Goal: Information Seeking & Learning: Check status

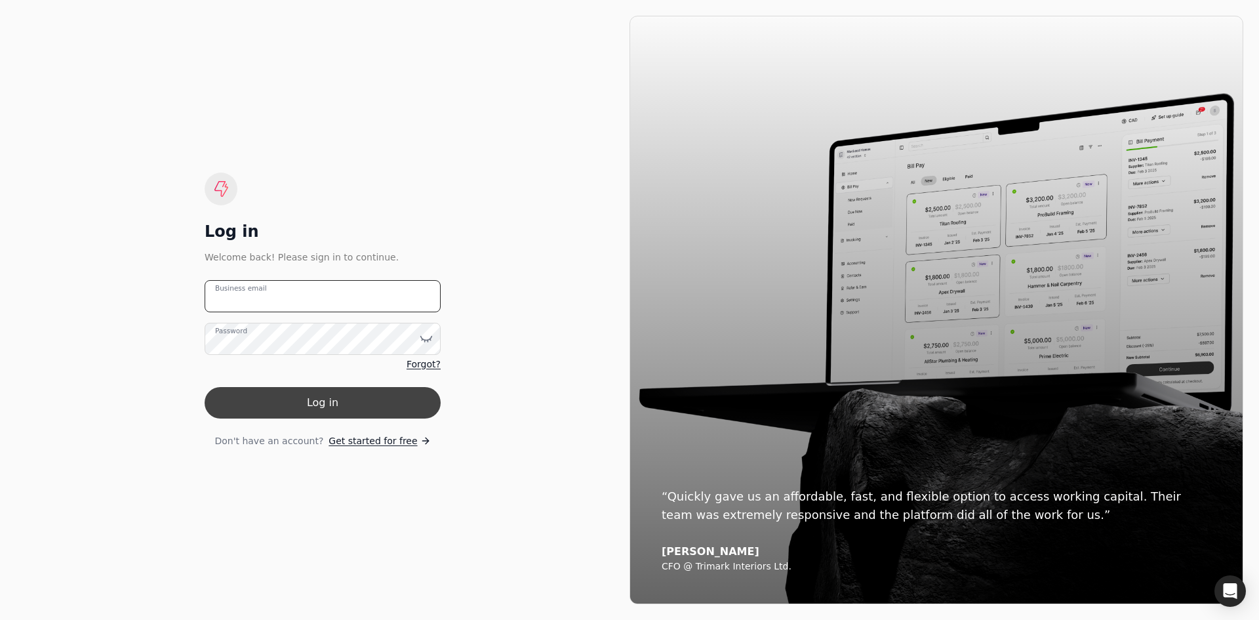
type email "[EMAIL_ADDRESS][DOMAIN_NAME]"
click at [404, 400] on button "Log in" at bounding box center [323, 402] width 236 height 31
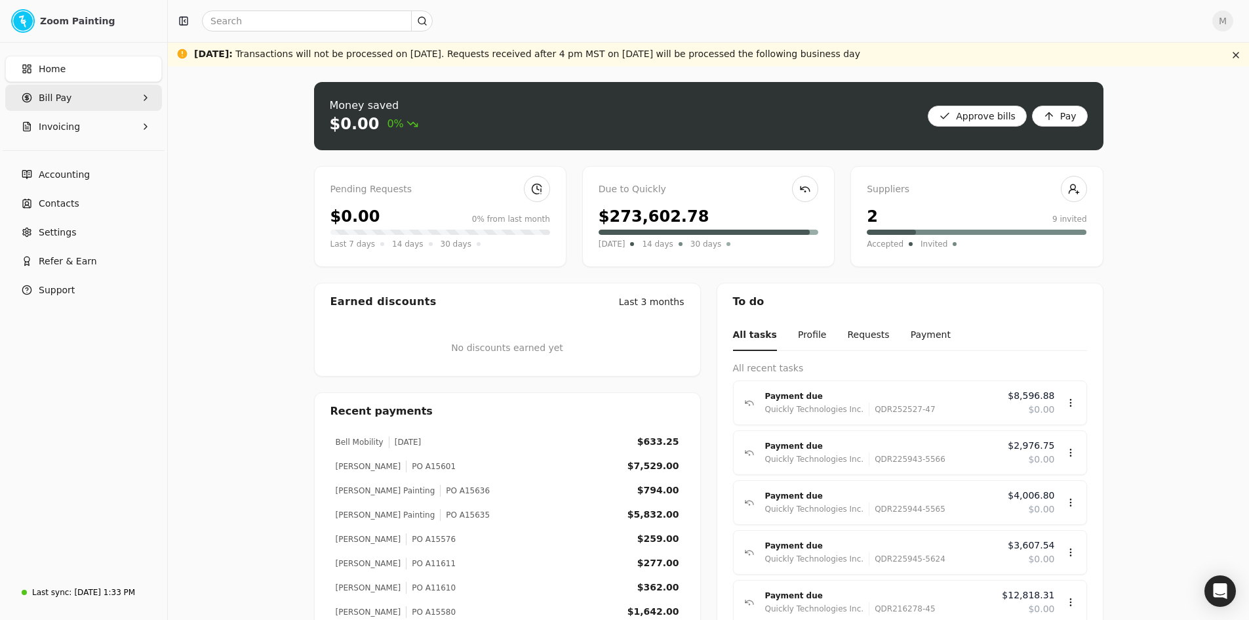
click at [134, 96] on Pay "Bill Pay" at bounding box center [83, 98] width 157 height 26
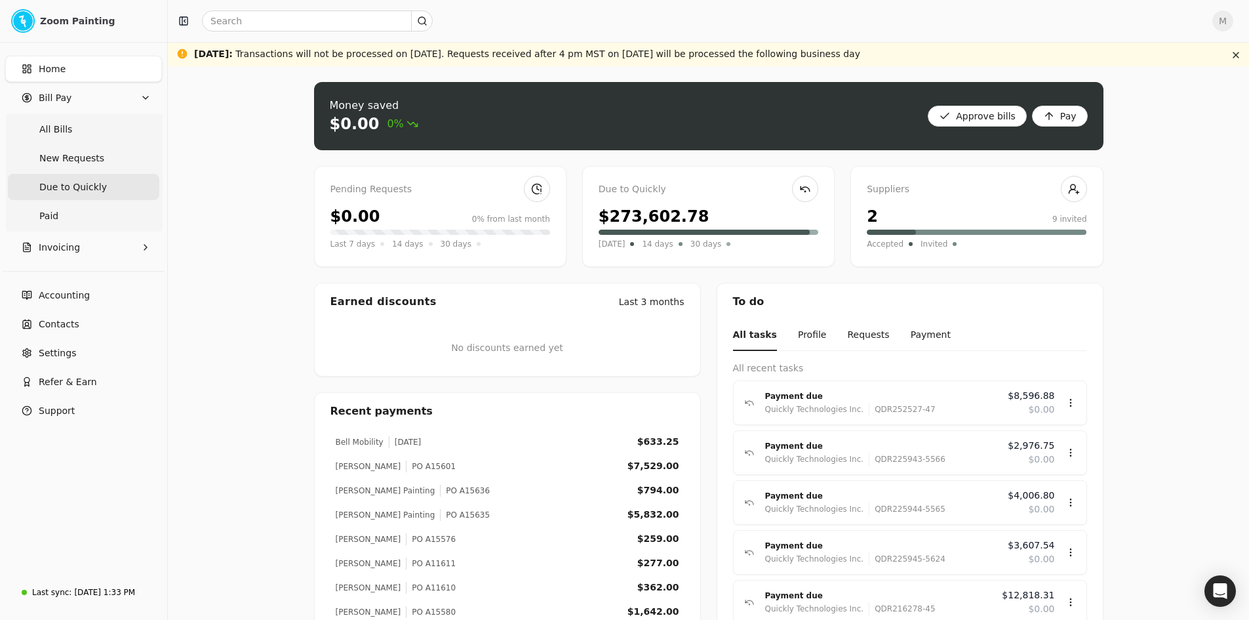
click at [109, 193] on Quickly "Due to Quickly" at bounding box center [84, 187] width 152 height 26
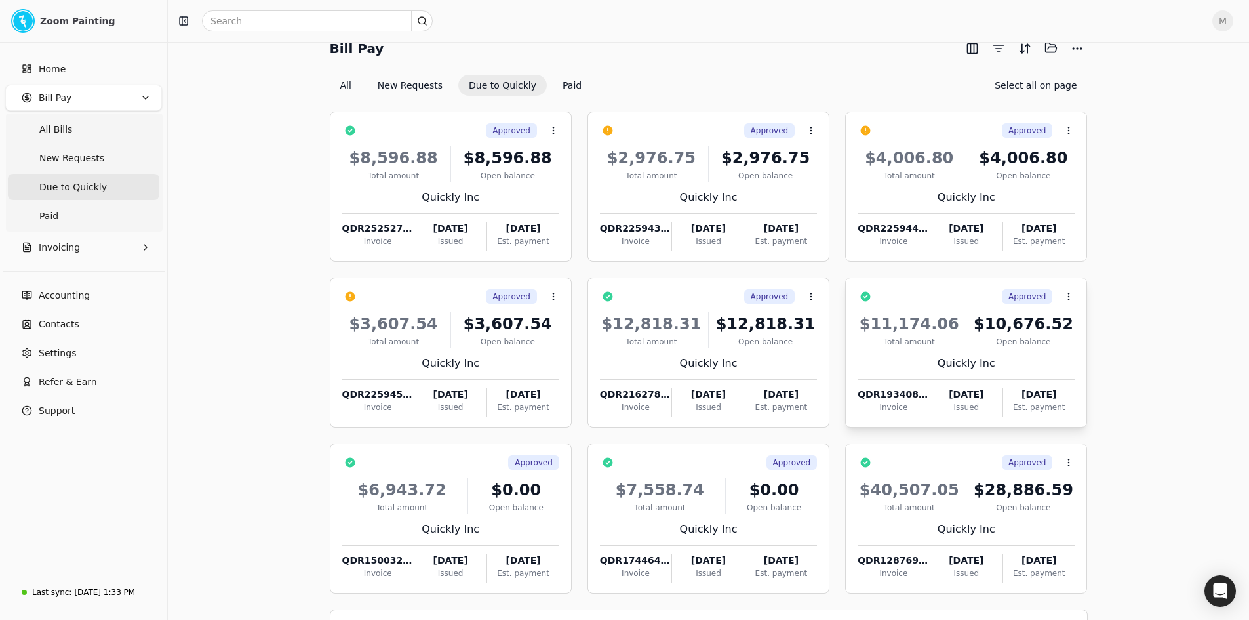
scroll to position [91, 0]
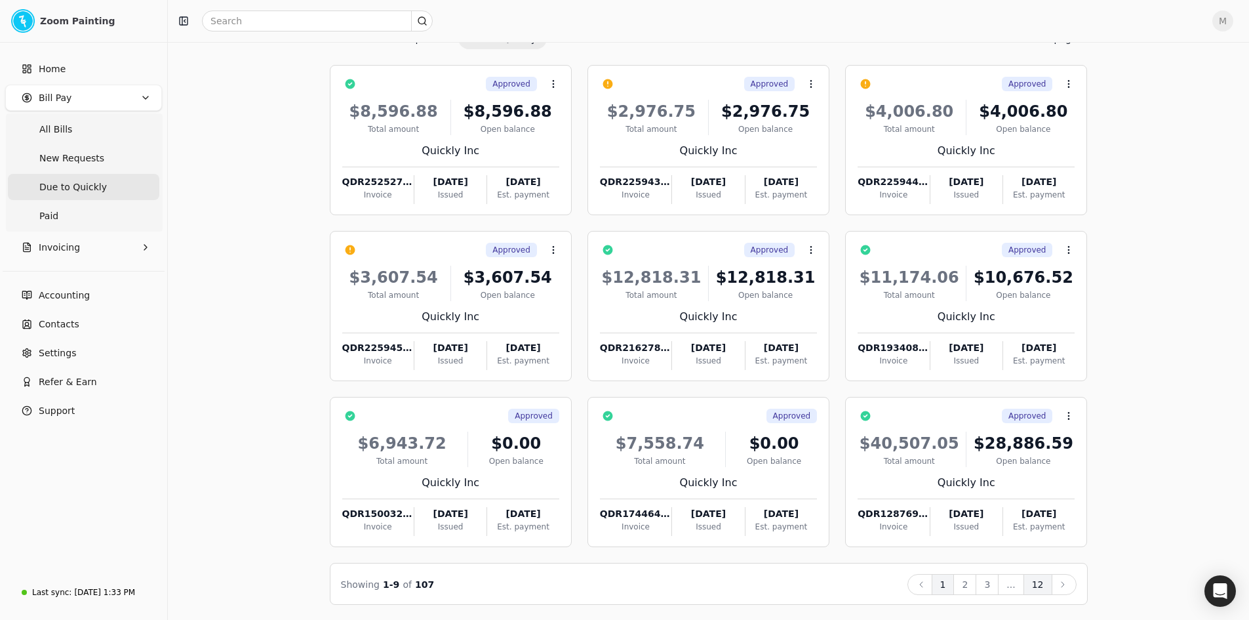
click at [1047, 585] on button "12" at bounding box center [1038, 584] width 29 height 21
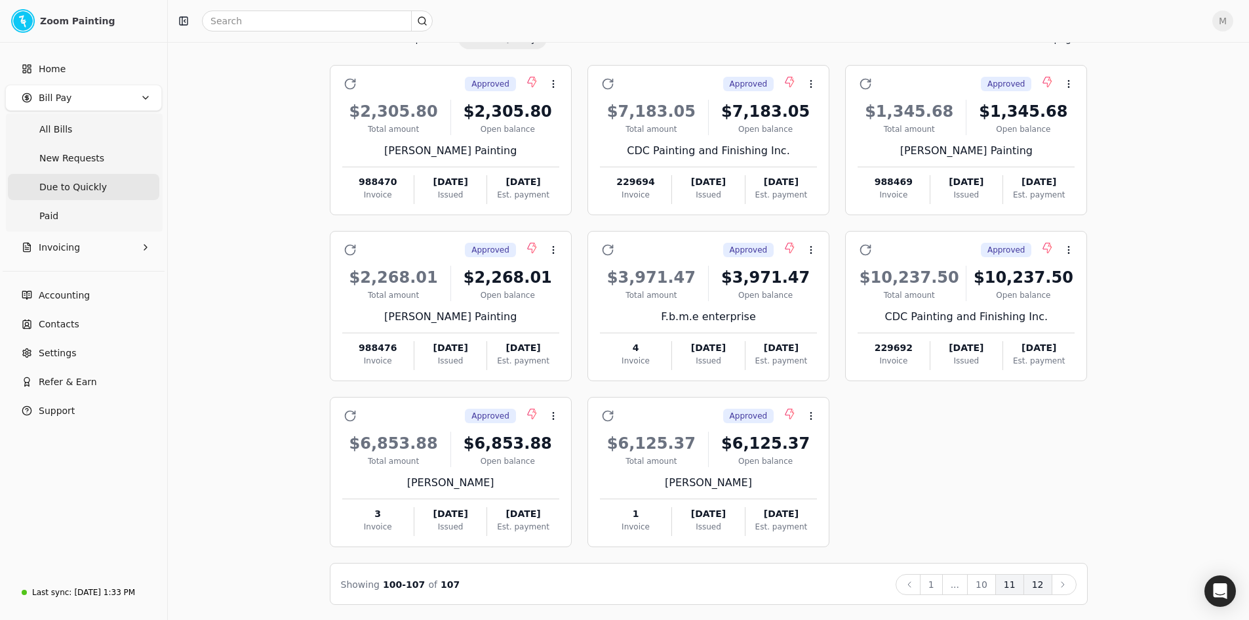
click at [1013, 586] on button "11" at bounding box center [1010, 584] width 29 height 21
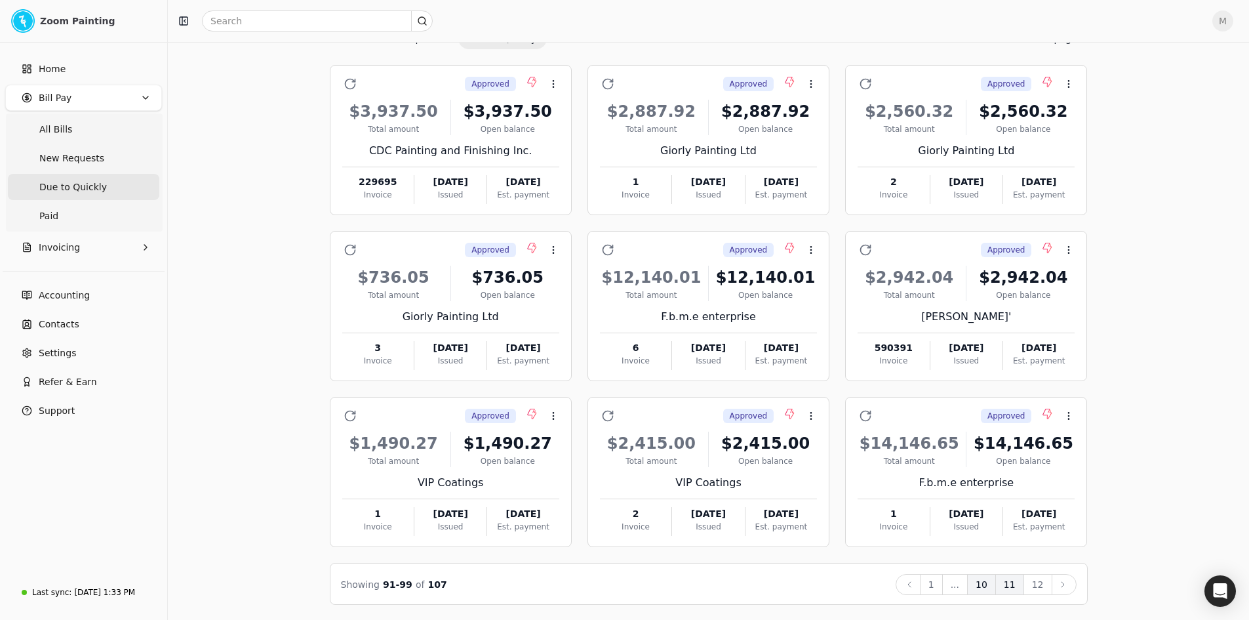
click at [990, 586] on button "10" at bounding box center [981, 584] width 29 height 21
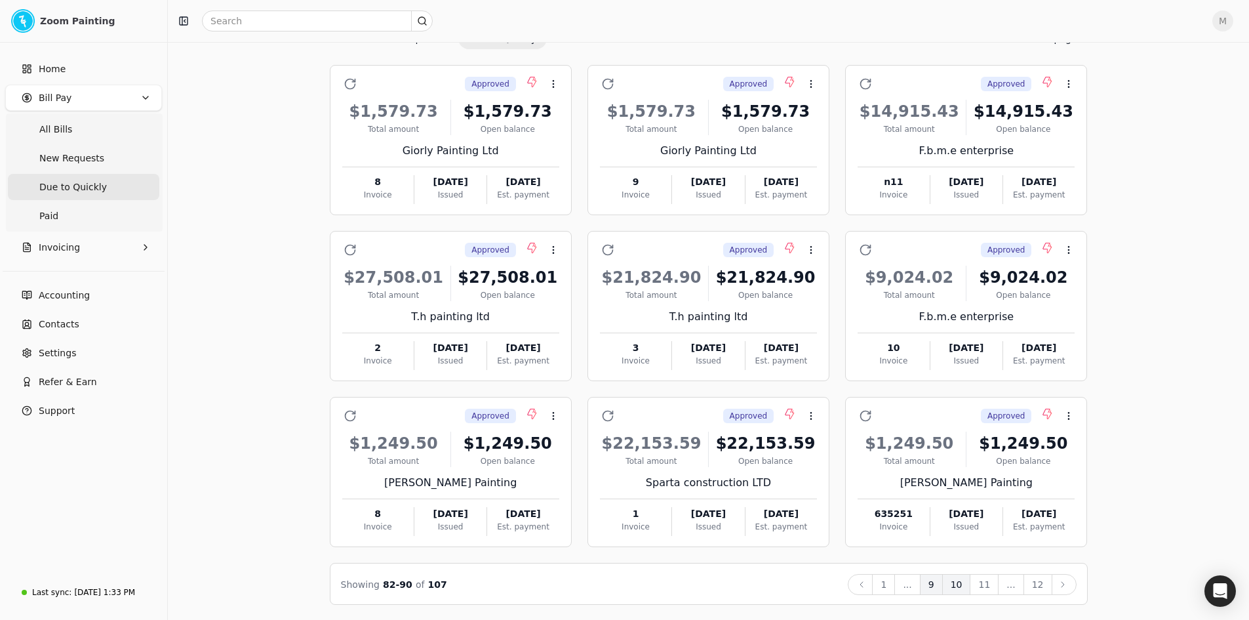
click at [943, 586] on button "9" at bounding box center [931, 584] width 23 height 21
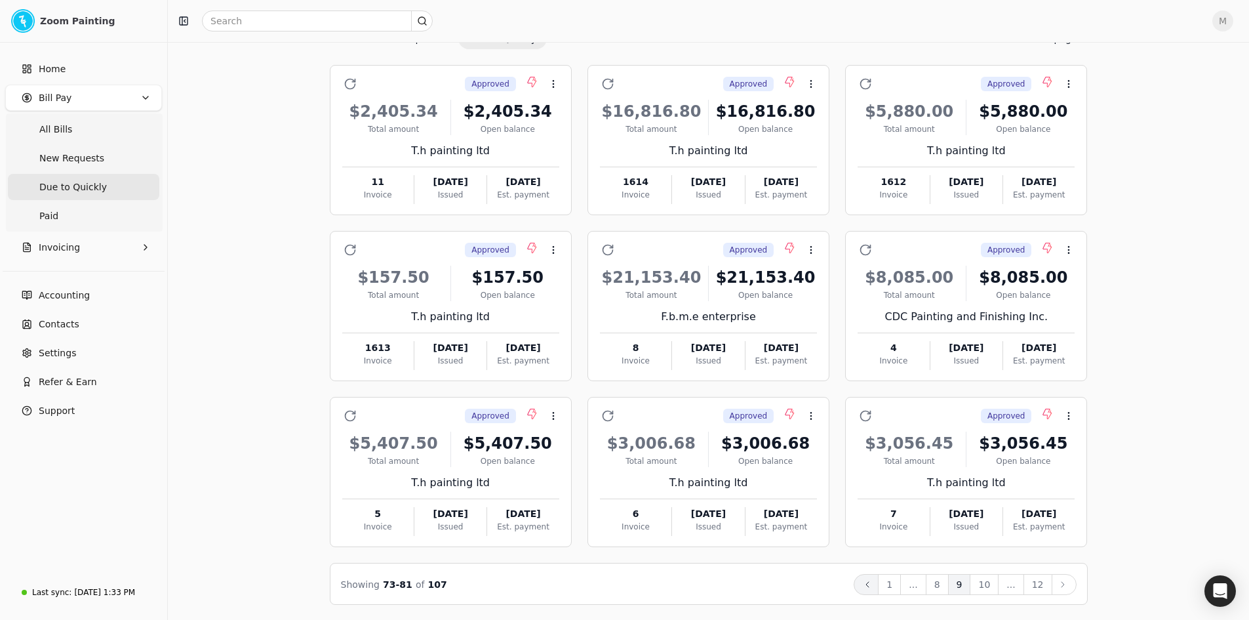
click at [873, 586] on icon at bounding box center [867, 584] width 10 height 10
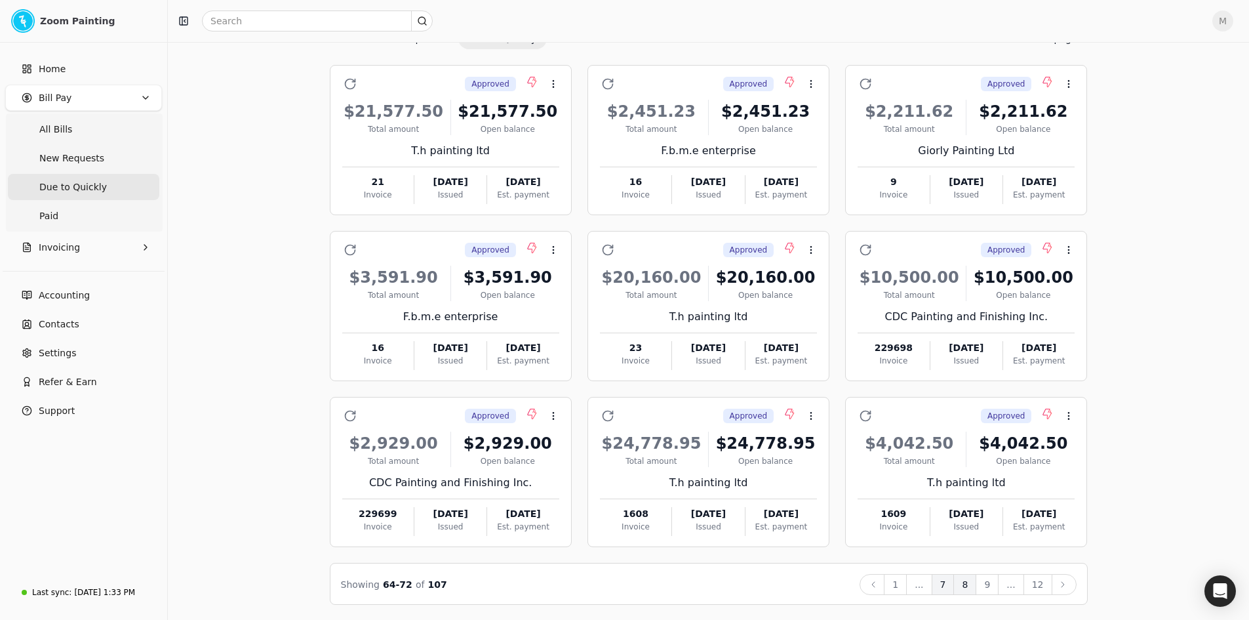
click at [947, 584] on button "7" at bounding box center [943, 584] width 23 height 21
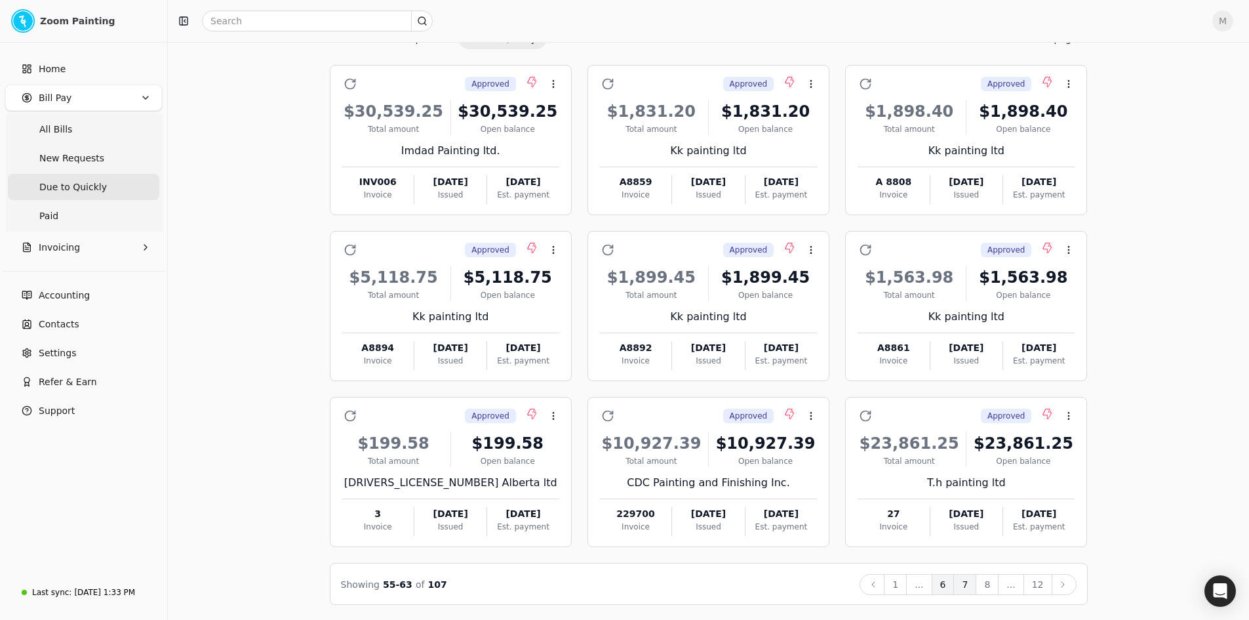
click at [949, 586] on button "6" at bounding box center [943, 584] width 23 height 21
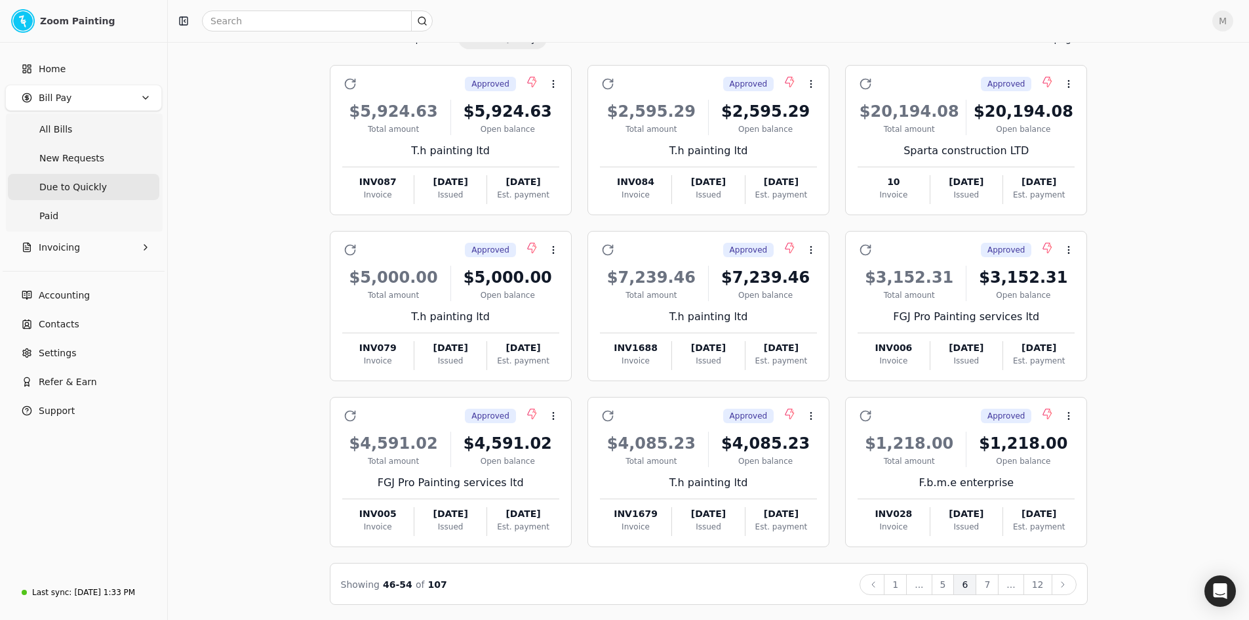
click at [950, 586] on button "5" at bounding box center [943, 584] width 23 height 21
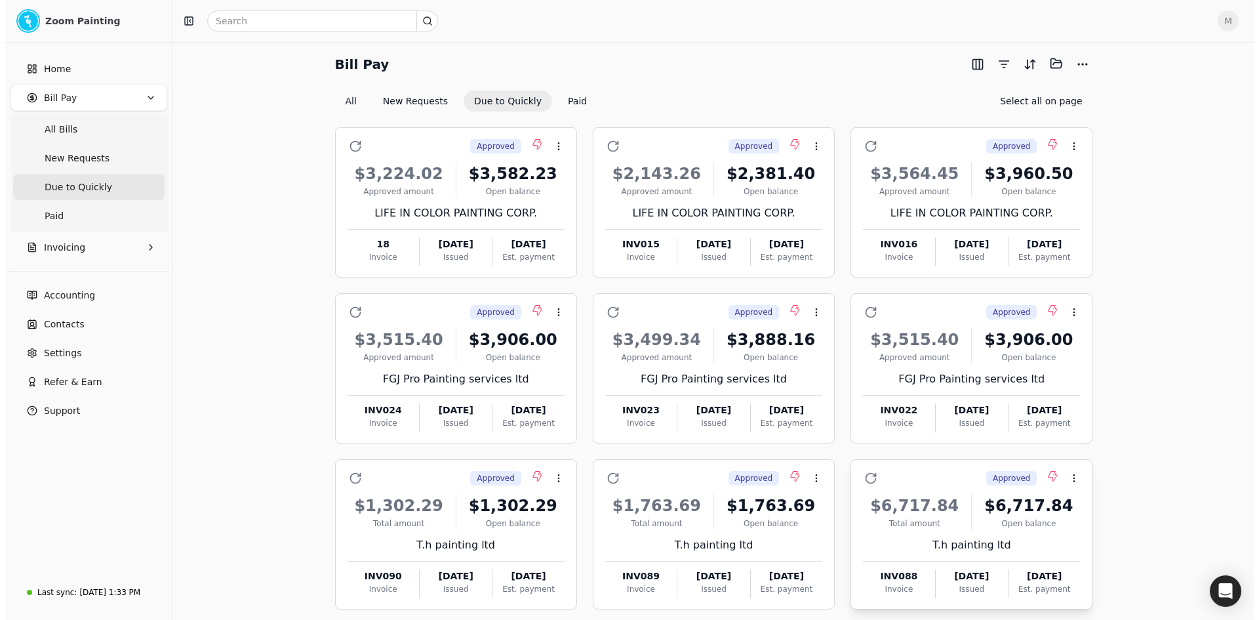
scroll to position [0, 0]
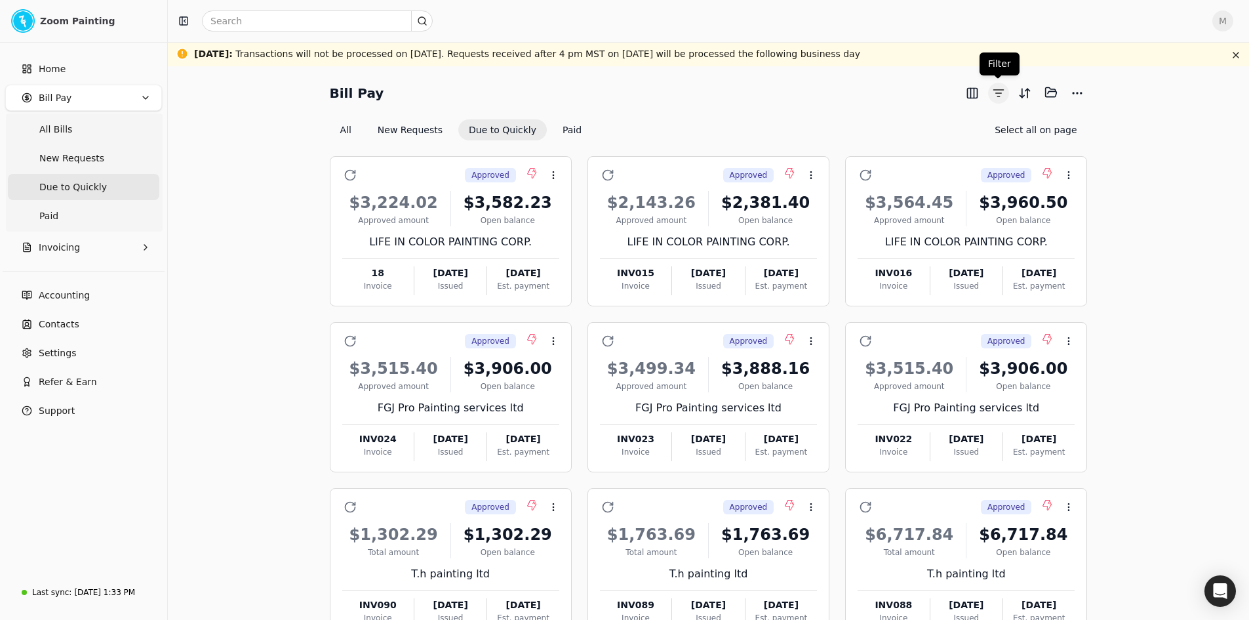
click at [1001, 85] on button "button" at bounding box center [998, 93] width 21 height 21
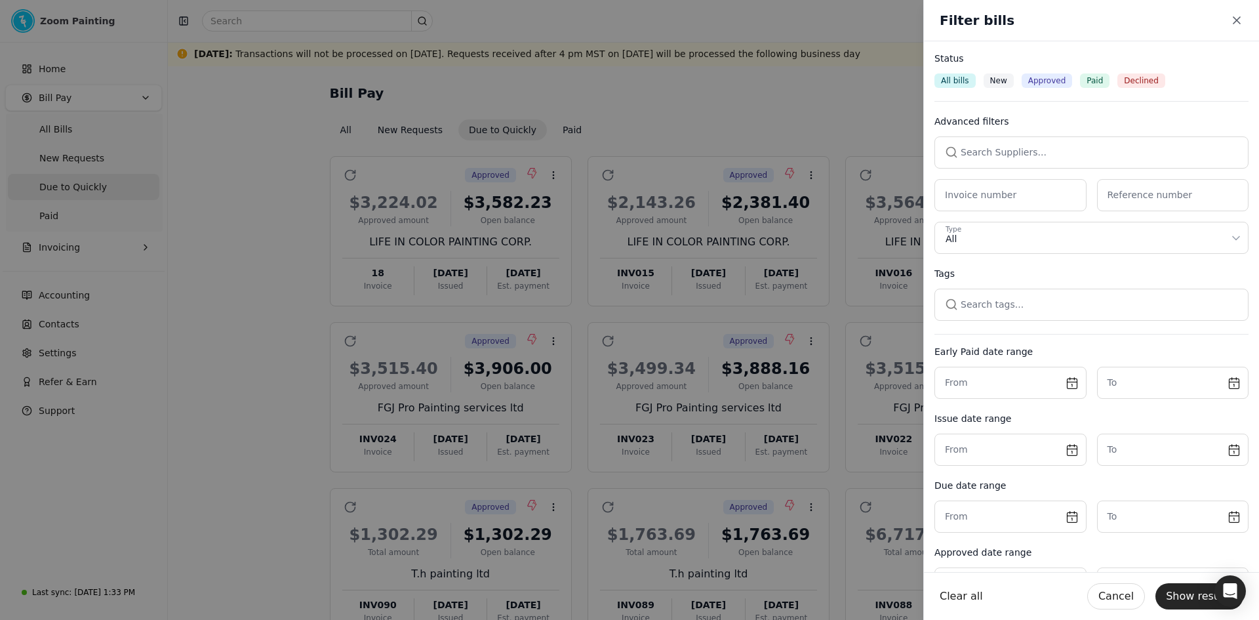
click at [1089, 161] on button "button" at bounding box center [1092, 151] width 314 height 31
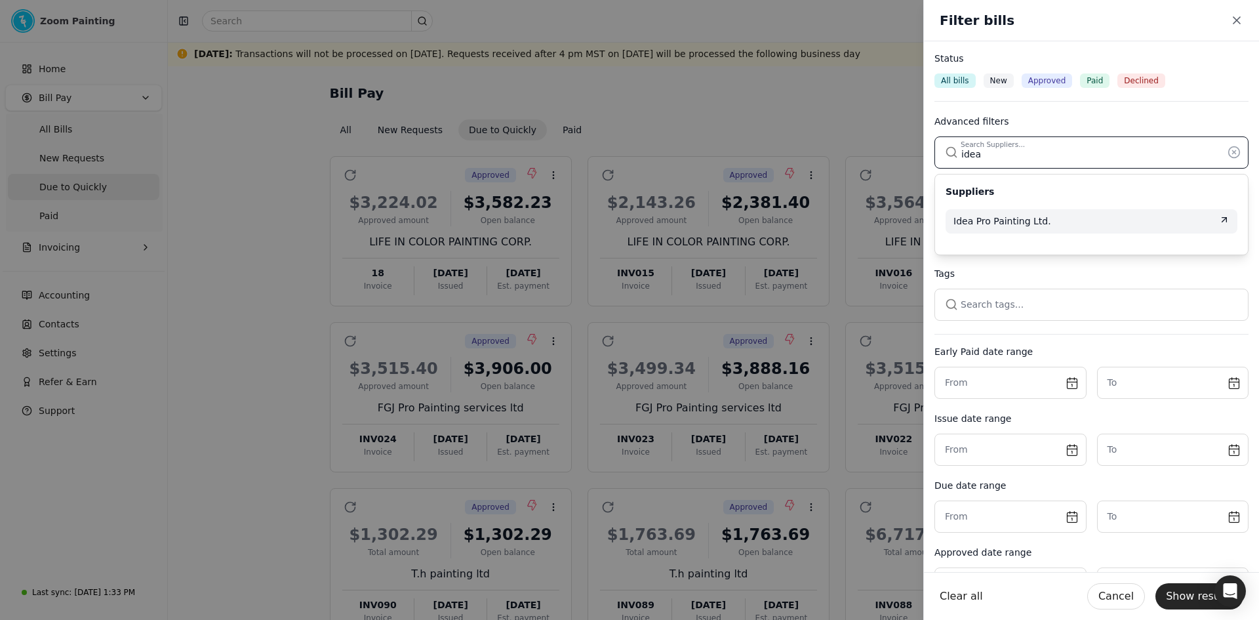
type input "idea"
click at [1110, 219] on div "Idea Pro Painting Ltd." at bounding box center [1092, 221] width 276 height 14
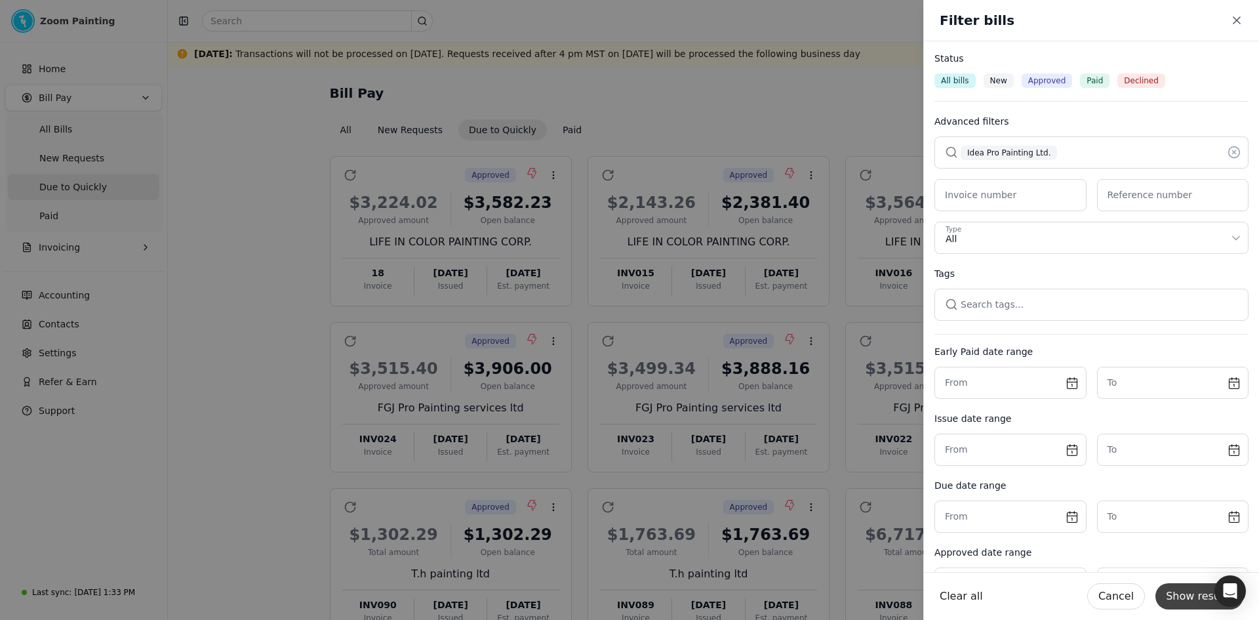
click at [1189, 596] on button "Show results" at bounding box center [1200, 596] width 88 height 26
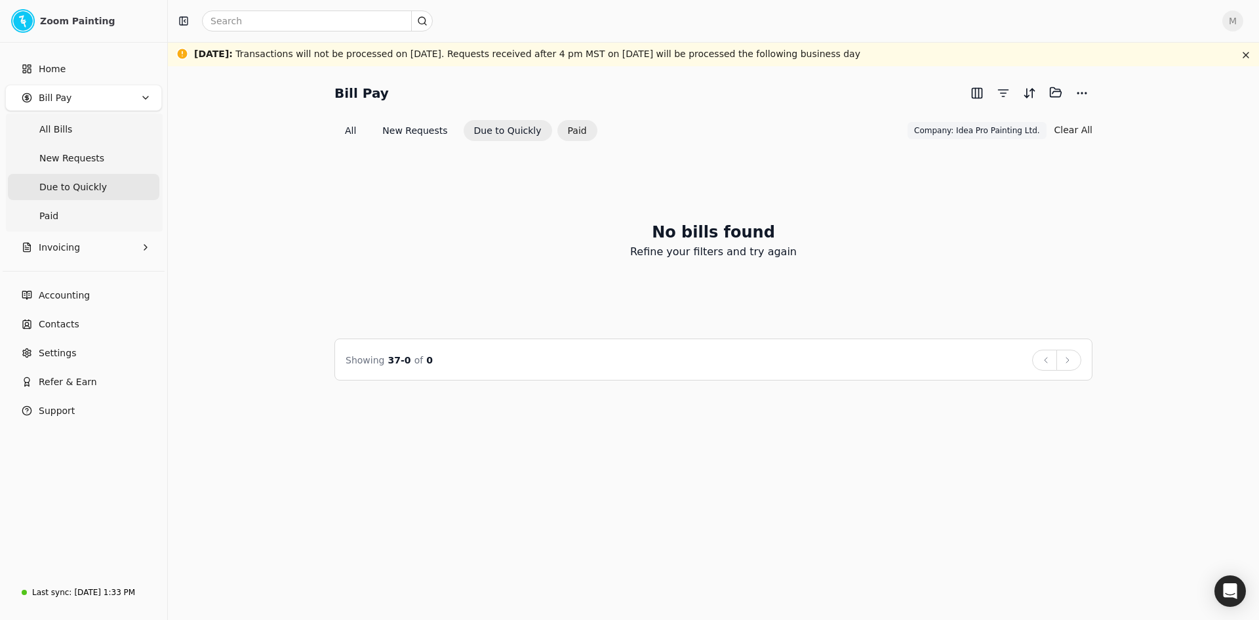
click at [561, 129] on button "Paid" at bounding box center [577, 130] width 40 height 21
click at [347, 129] on button "All" at bounding box center [350, 129] width 32 height 21
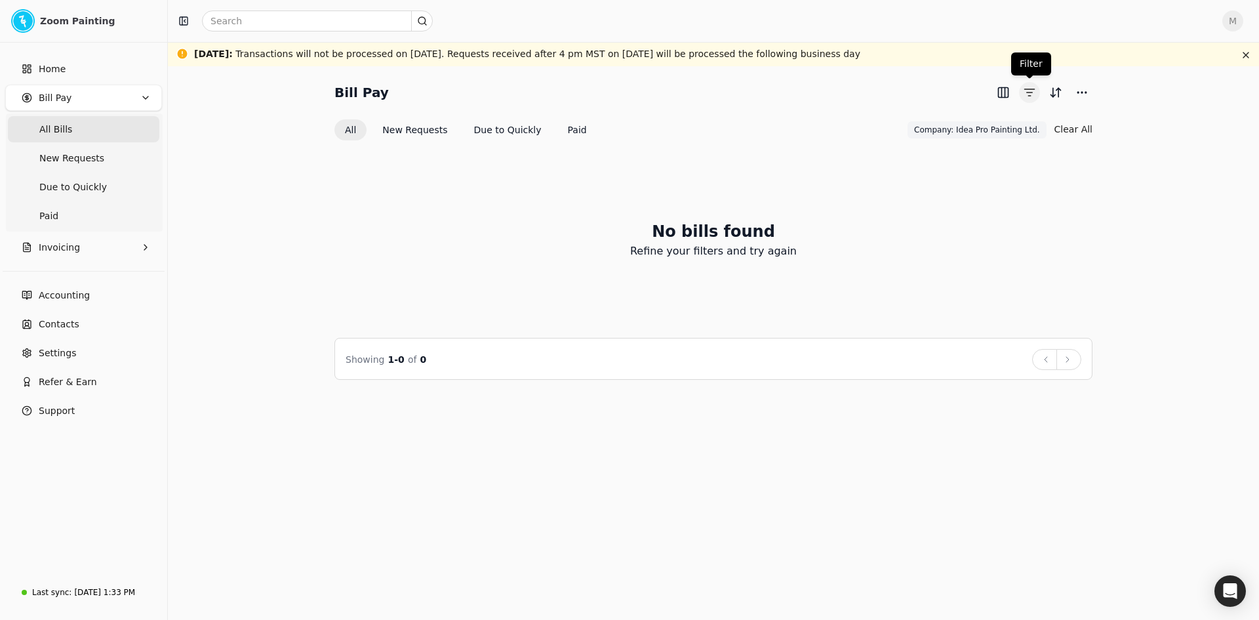
click at [1034, 89] on button "button" at bounding box center [1029, 92] width 21 height 21
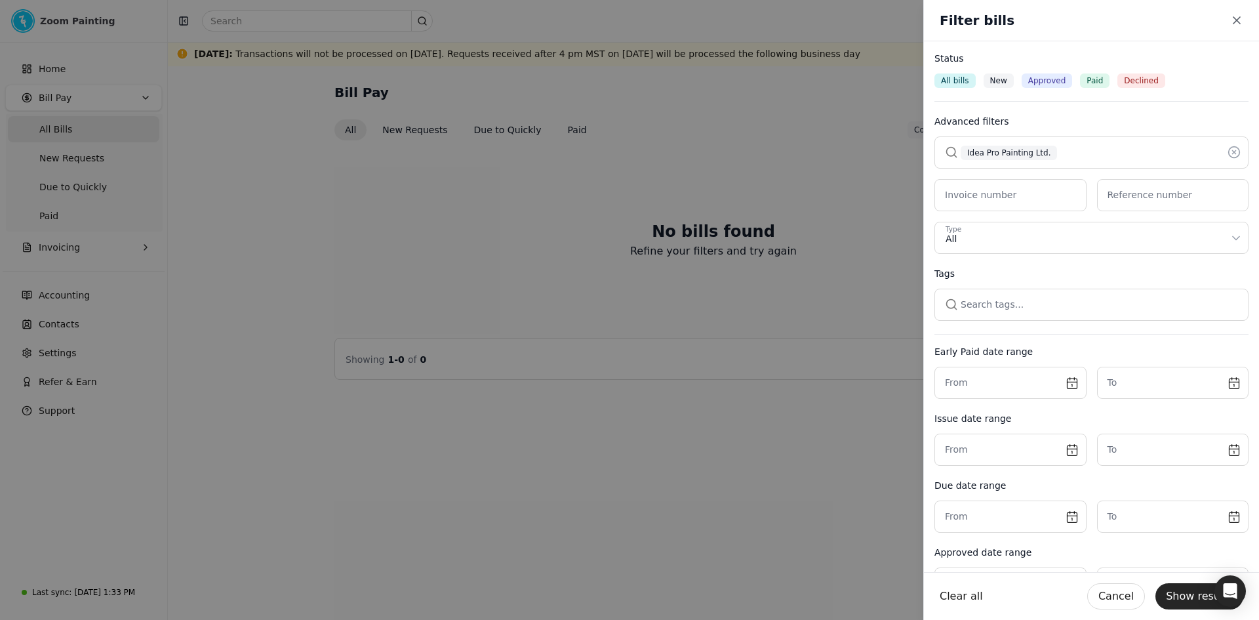
click at [1063, 157] on button "button" at bounding box center [1092, 151] width 314 height 31
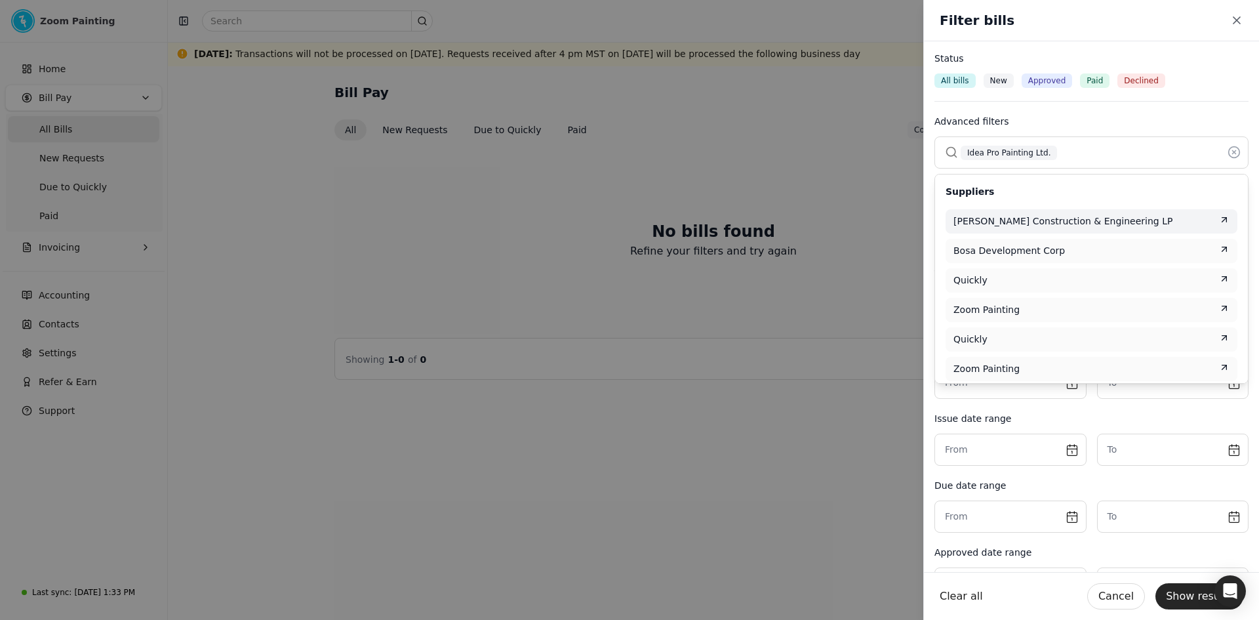
click at [1192, 148] on button "button" at bounding box center [1092, 151] width 314 height 31
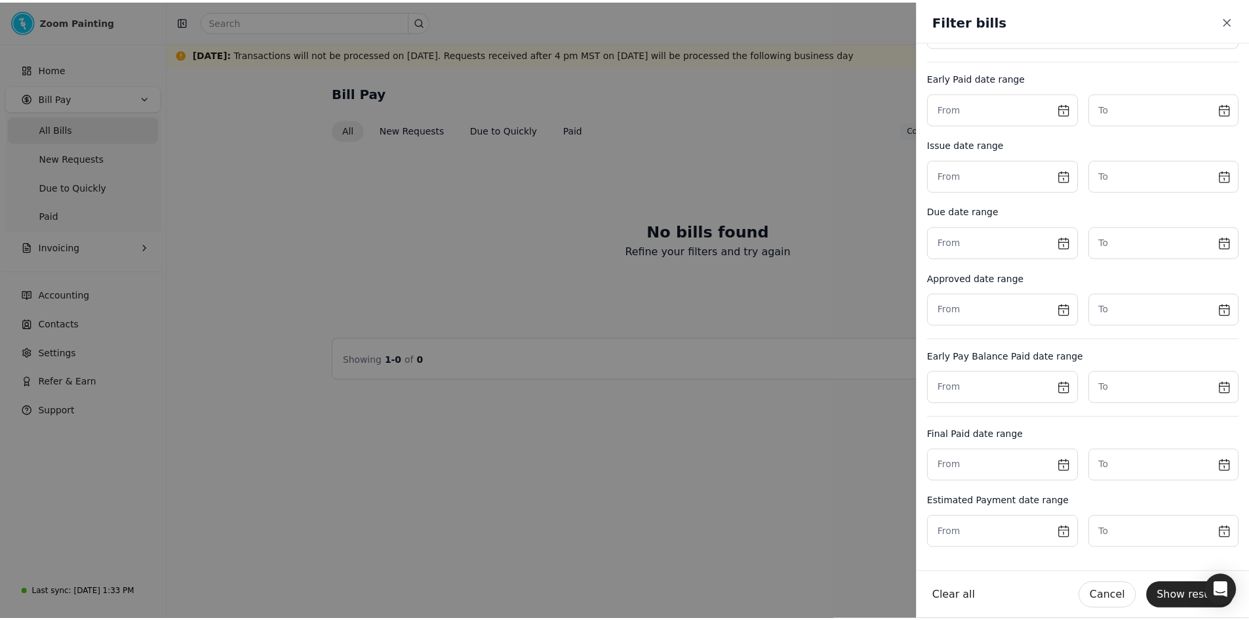
scroll to position [209, 0]
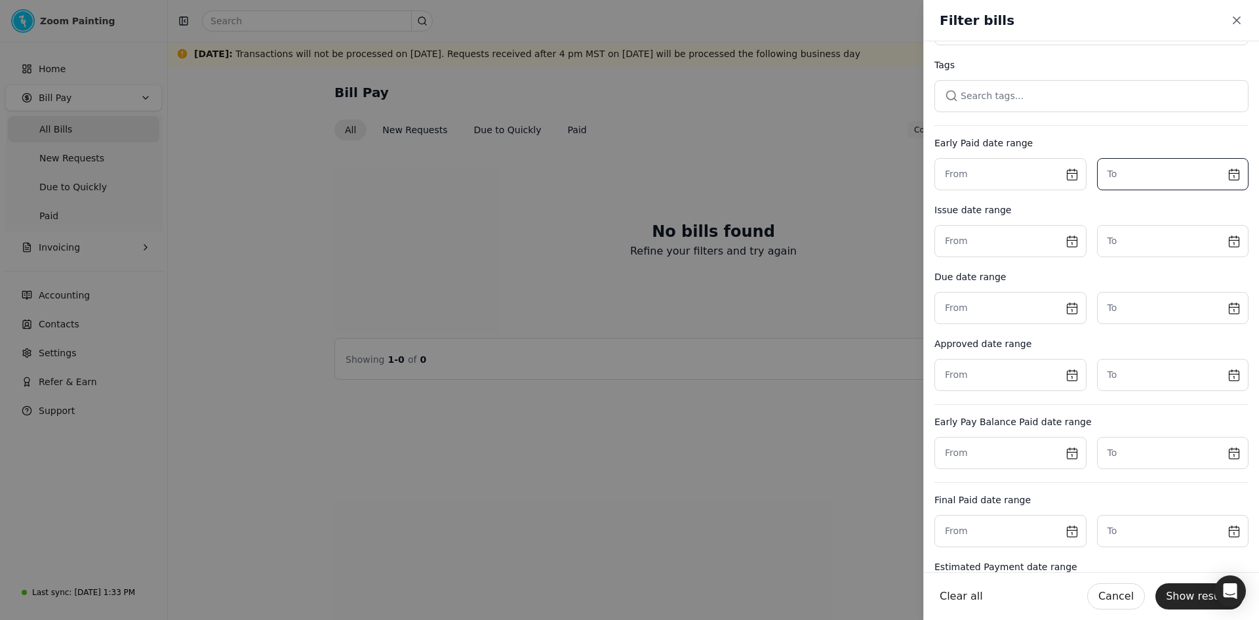
click at [1165, 174] on input "text" at bounding box center [1173, 174] width 152 height 32
click at [1116, 211] on button "Go to the Previous Month" at bounding box center [1110, 210] width 18 height 18
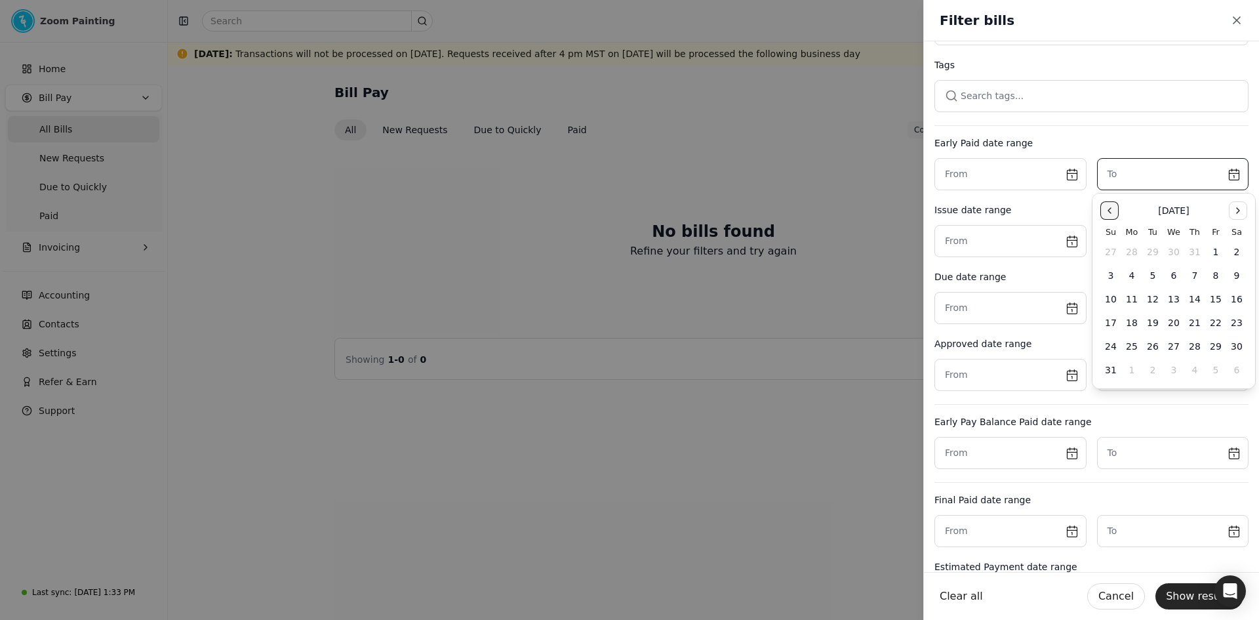
click at [1116, 211] on button "Go to the Previous Month" at bounding box center [1110, 210] width 18 height 18
click at [1108, 252] on button "1" at bounding box center [1111, 251] width 21 height 21
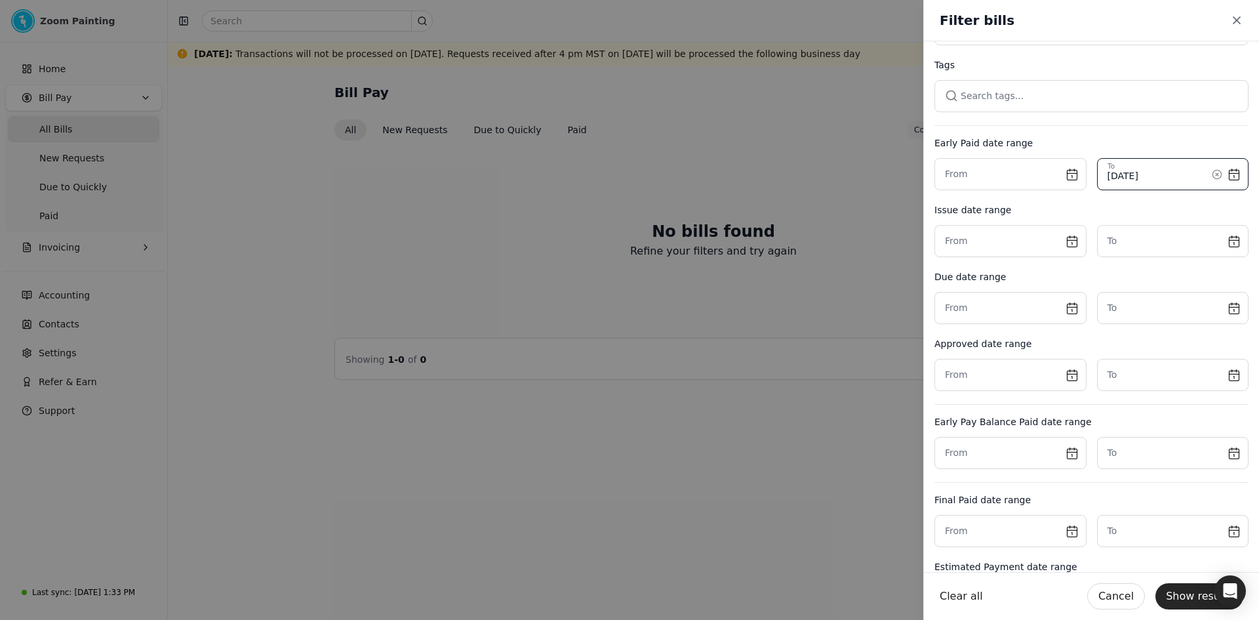
click at [1173, 174] on input "[DATE]" at bounding box center [1173, 174] width 152 height 32
click at [1192, 178] on input "[DATE]" at bounding box center [1173, 174] width 152 height 32
click at [1113, 214] on button "Go to the Previous Month" at bounding box center [1110, 210] width 18 height 18
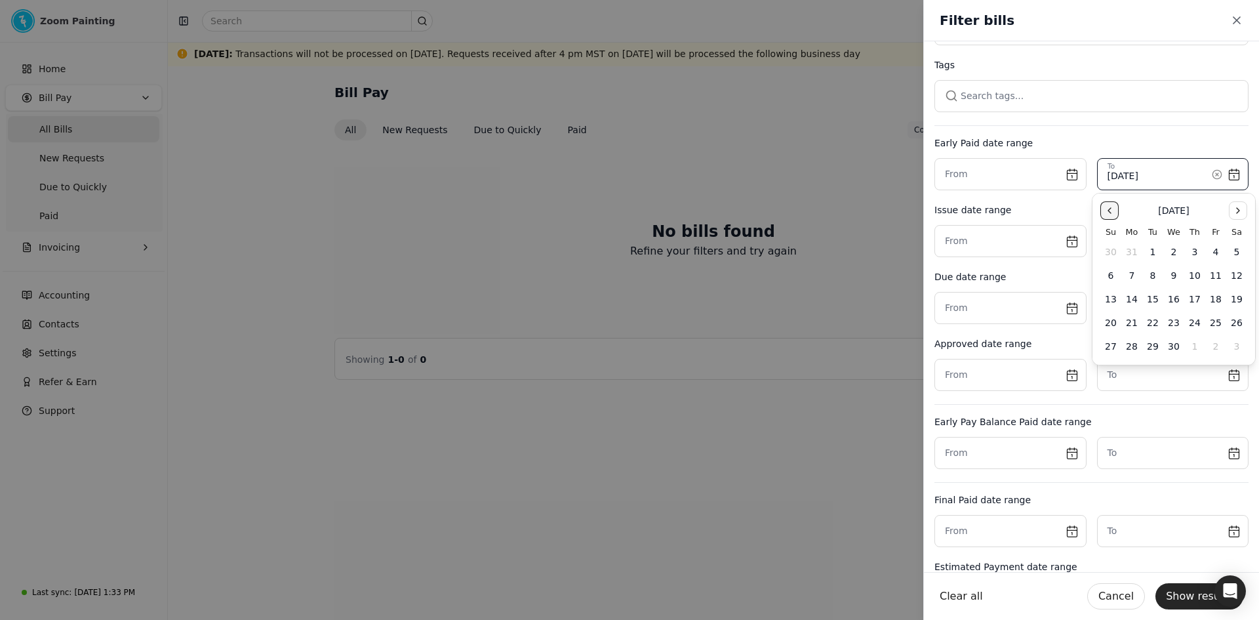
click at [1113, 214] on button "Go to the Previous Month" at bounding box center [1110, 210] width 18 height 18
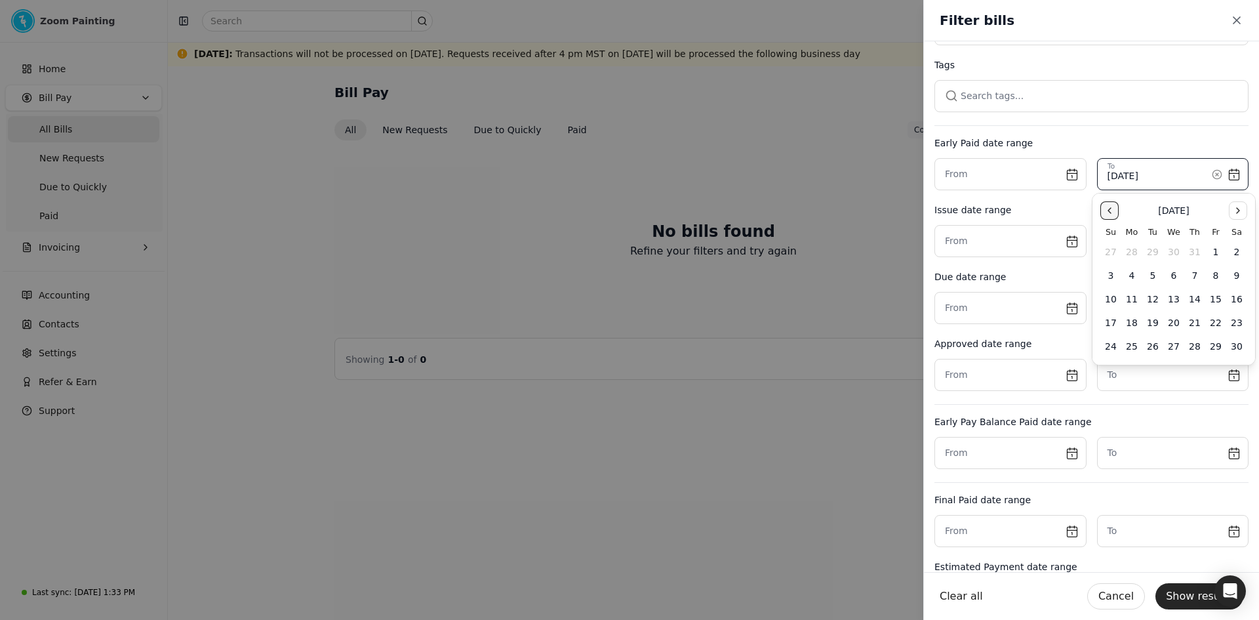
click at [1113, 214] on button "Go to the Previous Month" at bounding box center [1110, 210] width 18 height 18
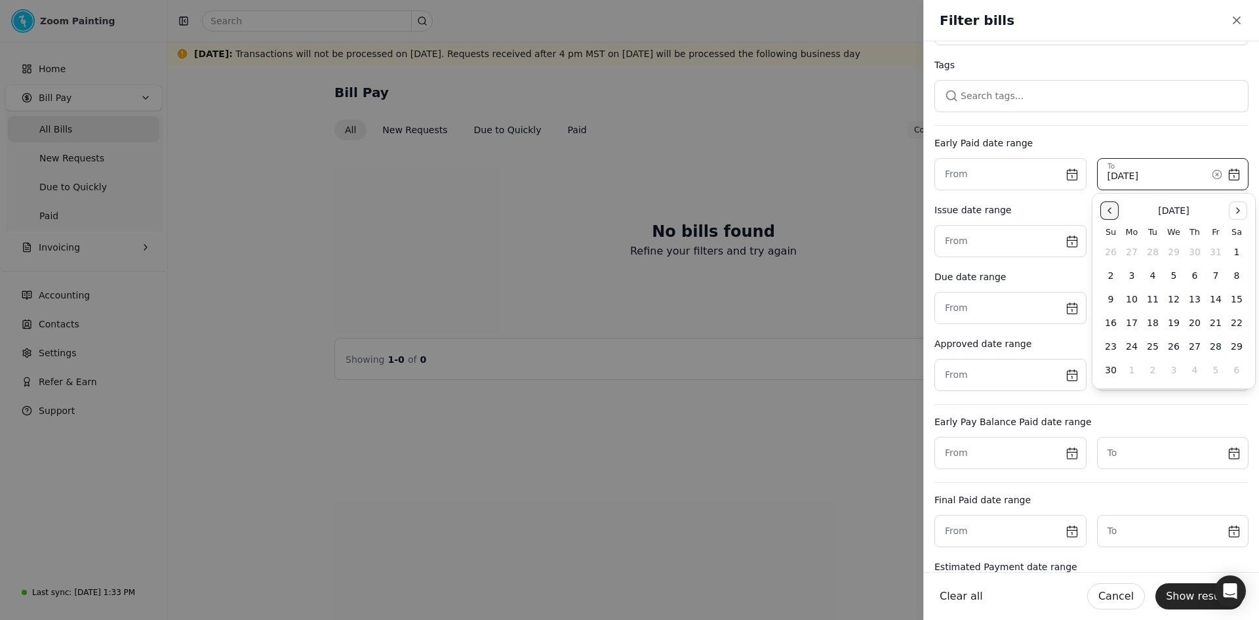
click at [1113, 214] on button "Go to the Previous Month" at bounding box center [1110, 210] width 18 height 18
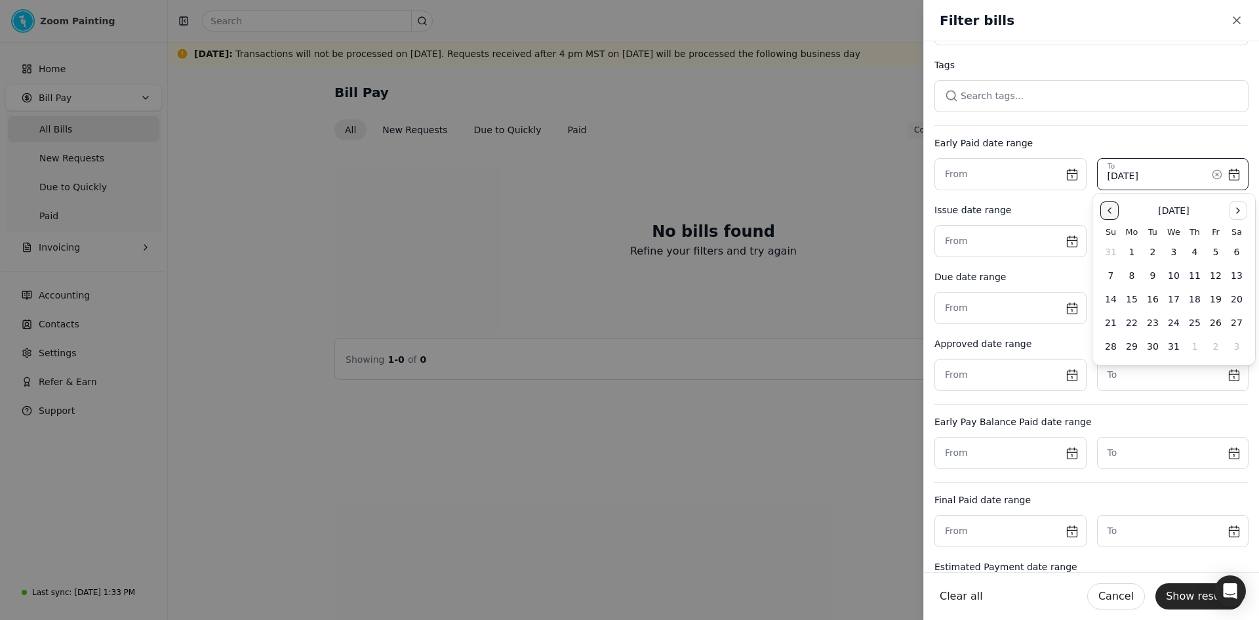
click at [1113, 214] on button "Go to the Previous Month" at bounding box center [1110, 210] width 18 height 18
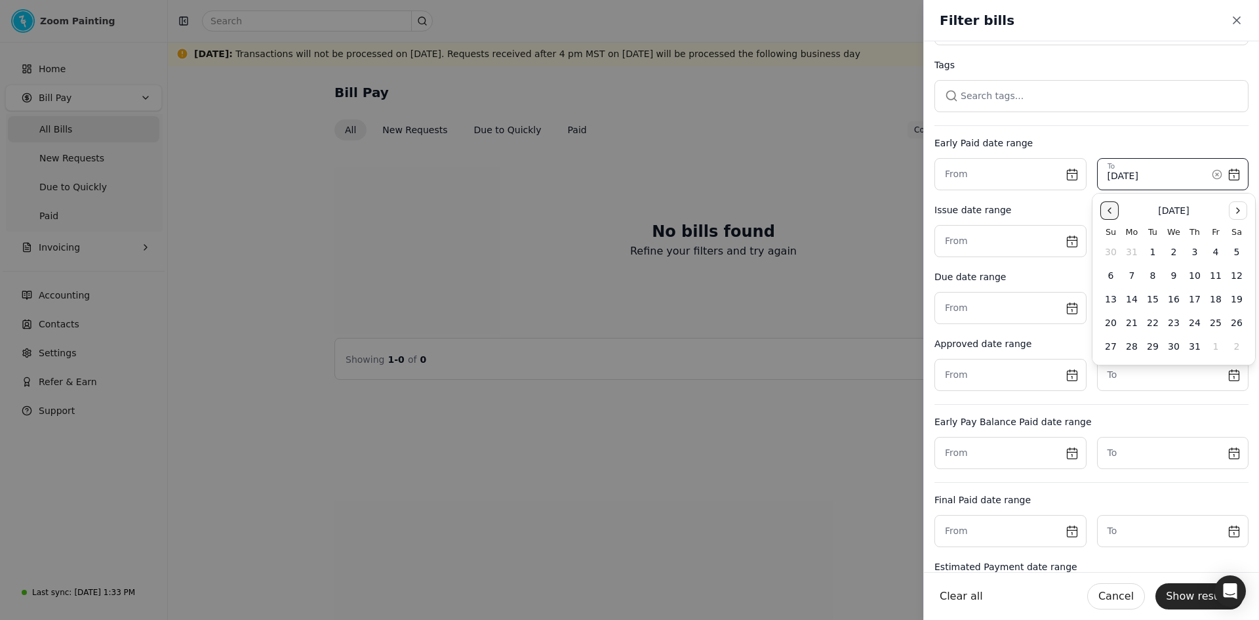
click at [1113, 214] on button "Go to the Previous Month" at bounding box center [1110, 210] width 18 height 18
click at [1195, 247] on button "1" at bounding box center [1195, 251] width 21 height 21
type input "[DATE]"
click at [1221, 245] on input "text" at bounding box center [1173, 241] width 152 height 32
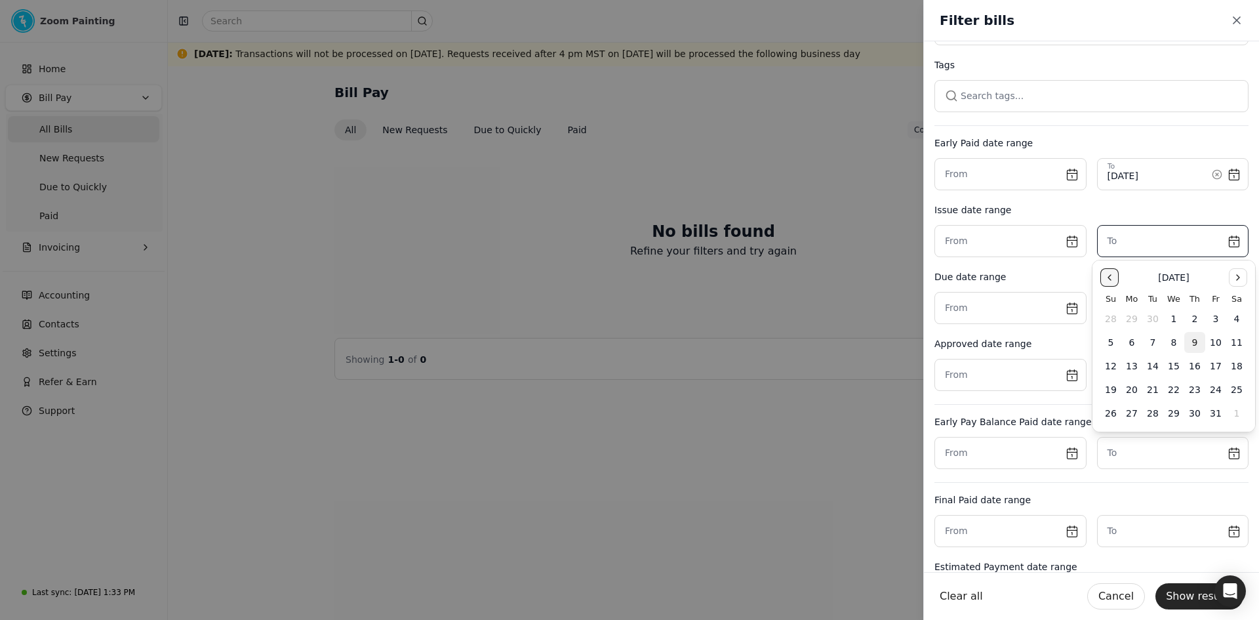
click at [1113, 274] on button "Go to the Previous Month" at bounding box center [1110, 277] width 18 height 18
click at [1131, 411] on button "30" at bounding box center [1132, 413] width 21 height 21
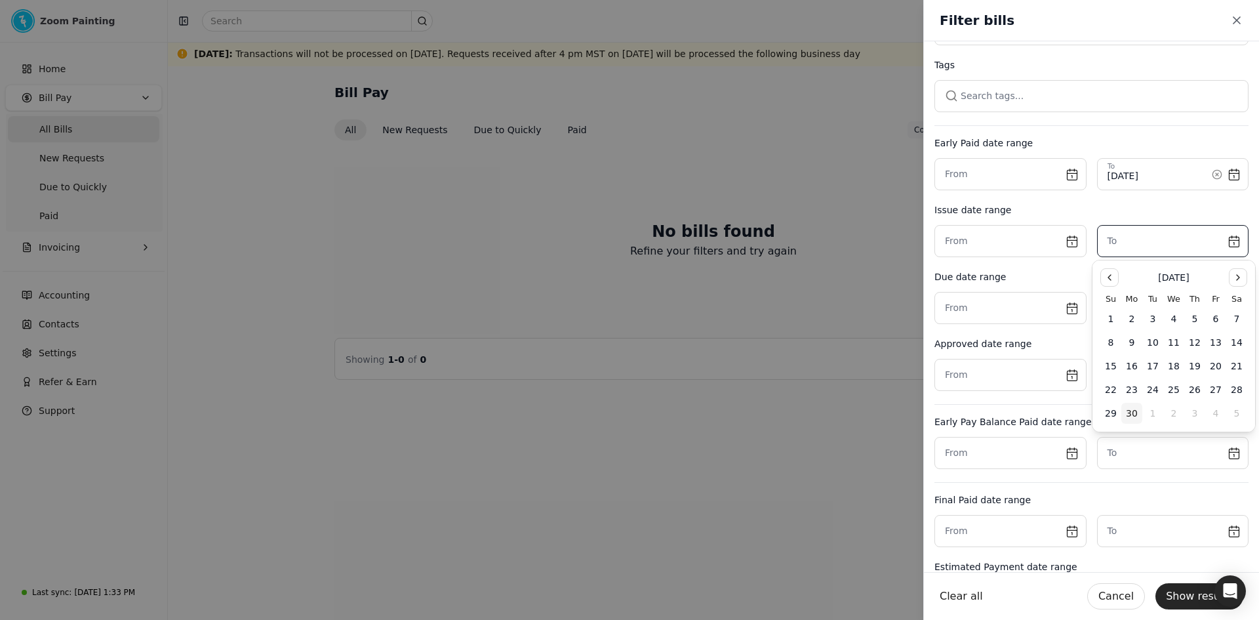
type input "[DATE]"
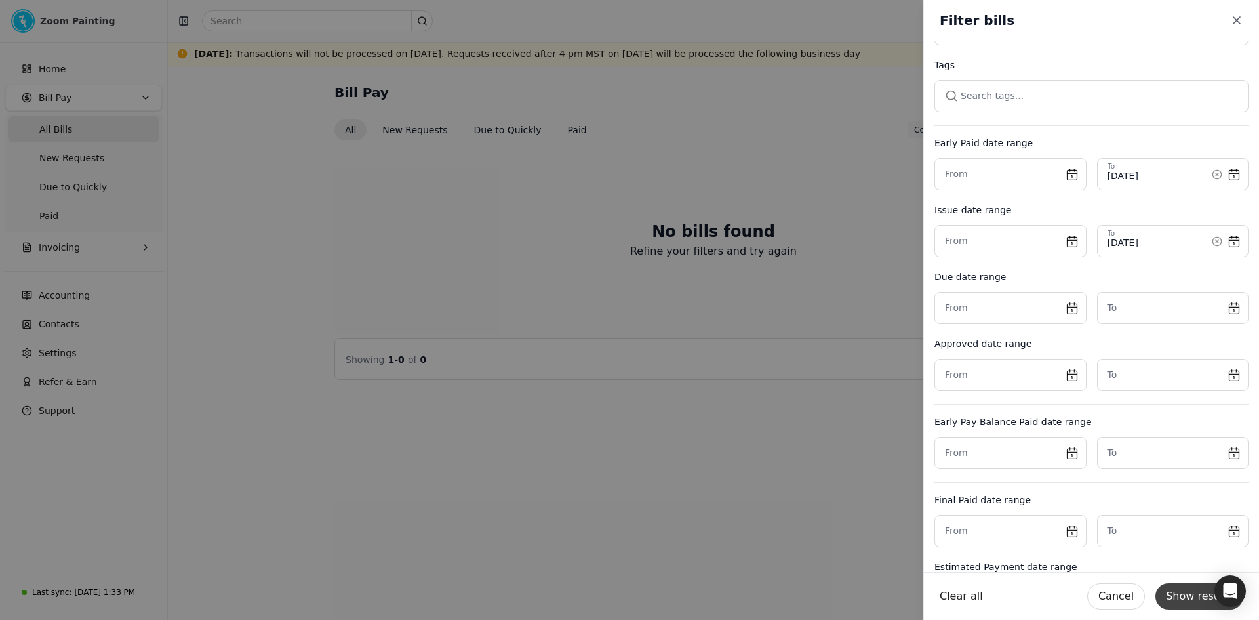
click at [1195, 596] on button "Show results" at bounding box center [1200, 596] width 88 height 26
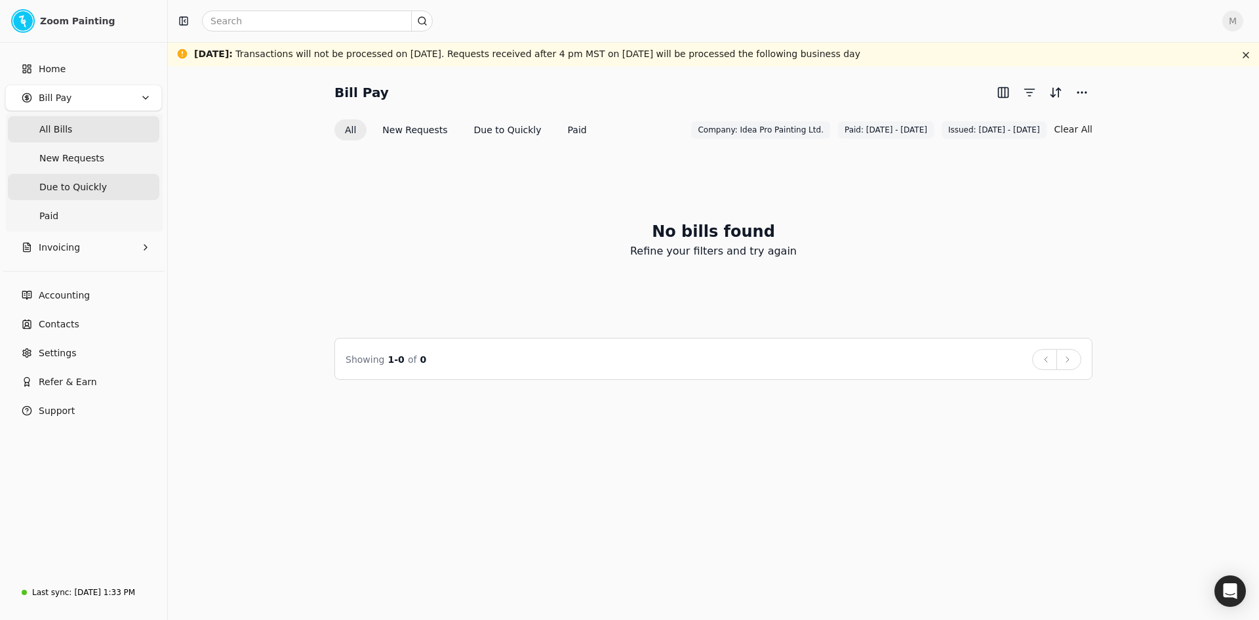
click at [69, 188] on span "Due to Quickly" at bounding box center [73, 187] width 68 height 14
click at [64, 98] on span "Bill Pay" at bounding box center [55, 98] width 33 height 14
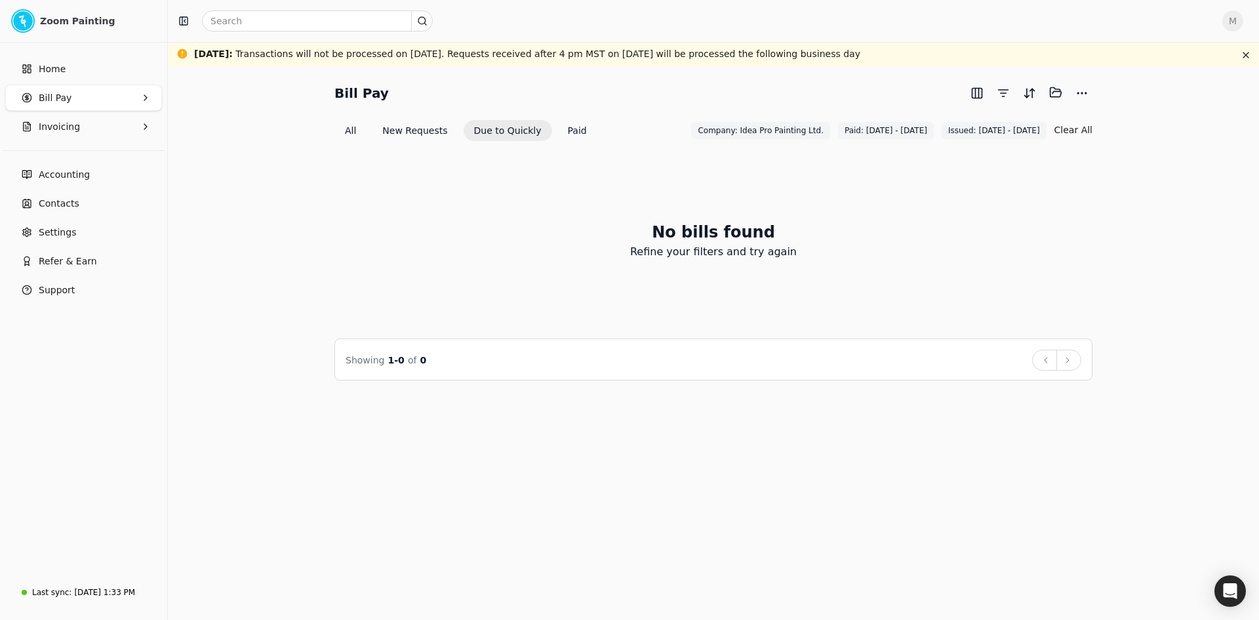
click at [67, 96] on span "Bill Pay" at bounding box center [55, 98] width 33 height 14
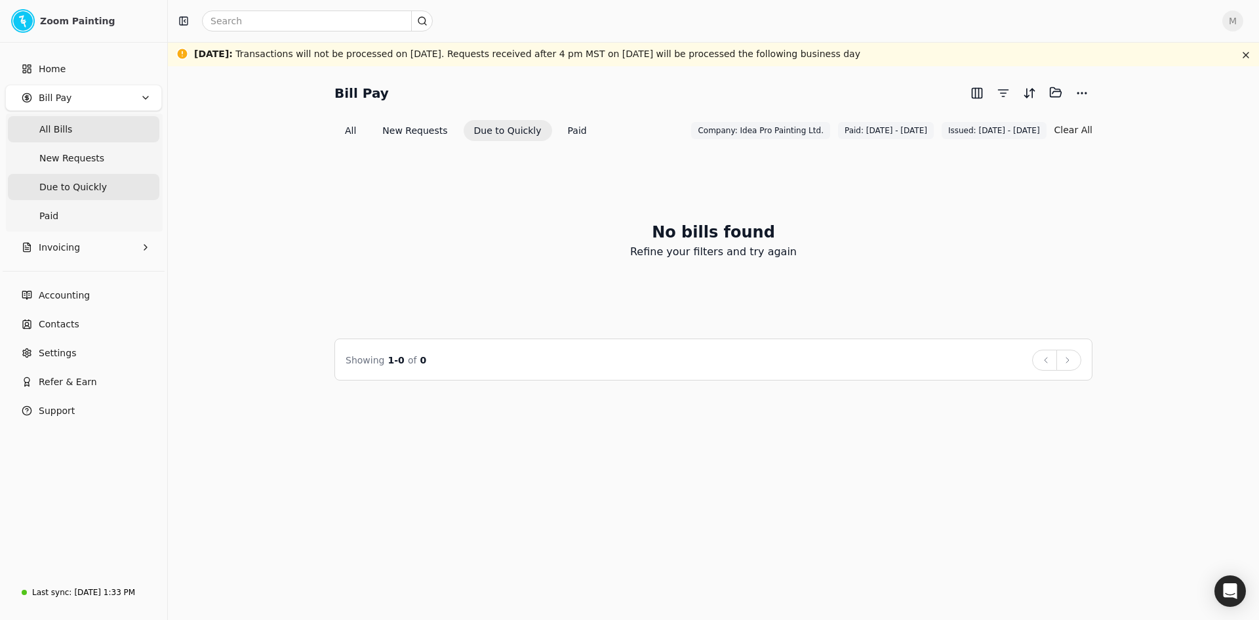
click at [57, 134] on span "All Bills" at bounding box center [55, 130] width 33 height 14
click at [497, 127] on button "Due to Quickly" at bounding box center [508, 129] width 89 height 21
click at [1000, 92] on button "button" at bounding box center [1003, 93] width 21 height 21
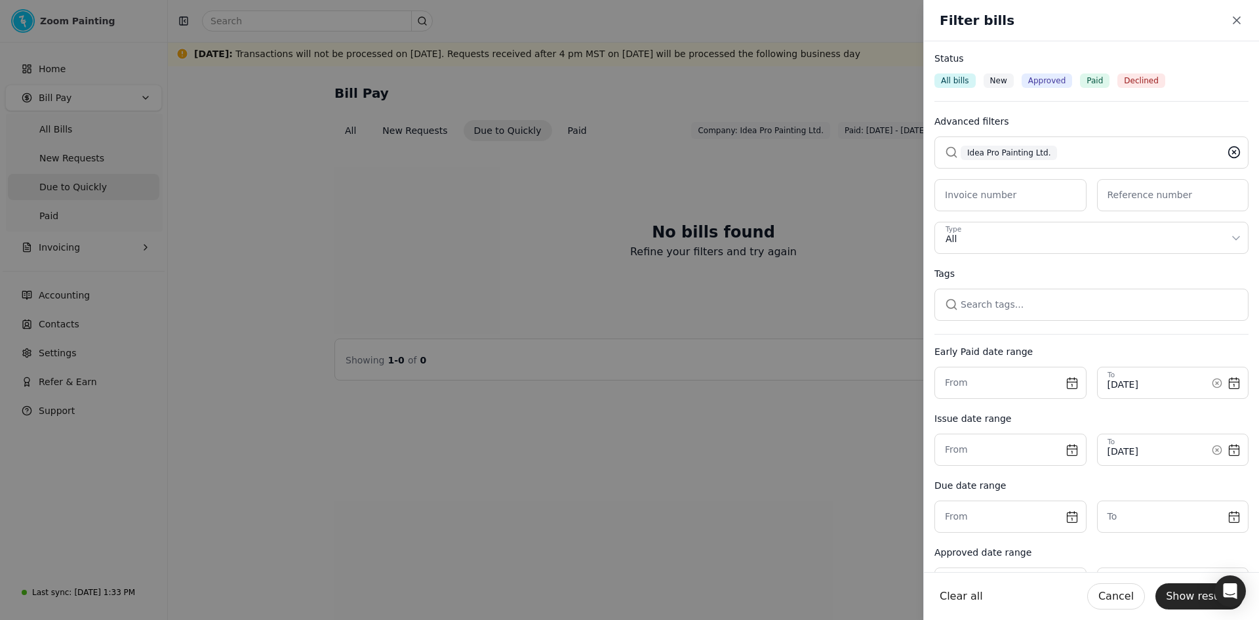
click at [1228, 150] on icon at bounding box center [1234, 152] width 13 height 13
click at [1241, 21] on icon "button" at bounding box center [1236, 20] width 13 height 13
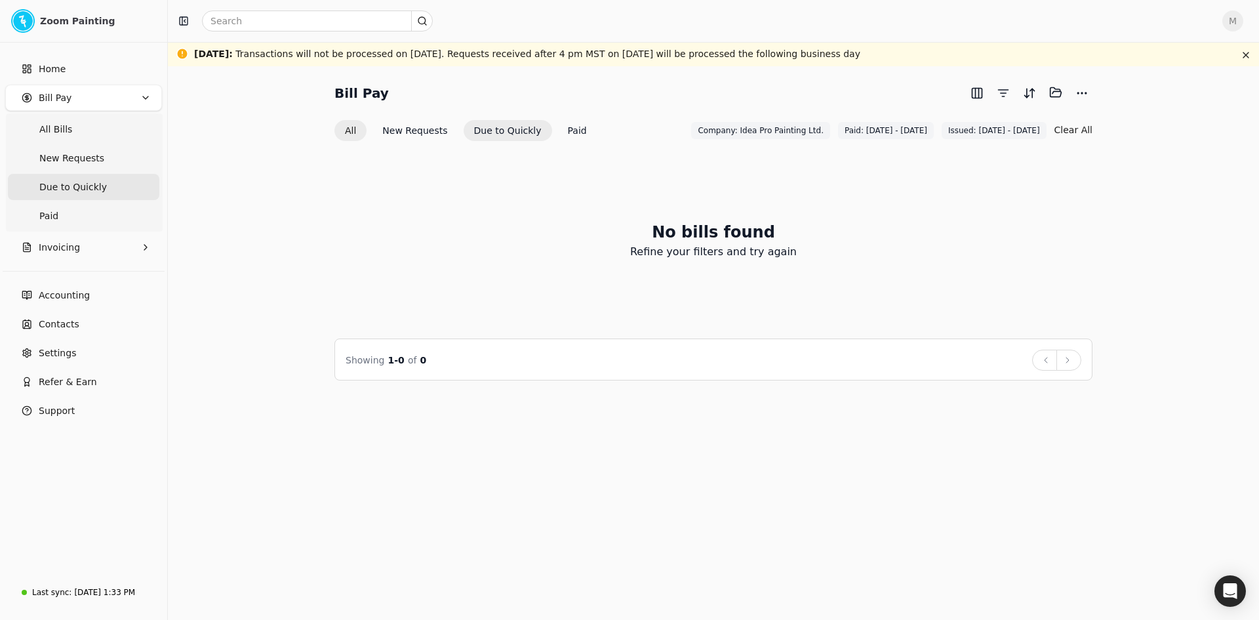
click at [344, 130] on button "All" at bounding box center [350, 130] width 32 height 21
click at [355, 127] on button "All" at bounding box center [350, 129] width 32 height 21
click at [405, 125] on button "New Requests" at bounding box center [415, 129] width 86 height 21
click at [476, 131] on button "Due to Quickly" at bounding box center [508, 130] width 89 height 21
click at [557, 130] on button "Paid" at bounding box center [577, 130] width 40 height 21
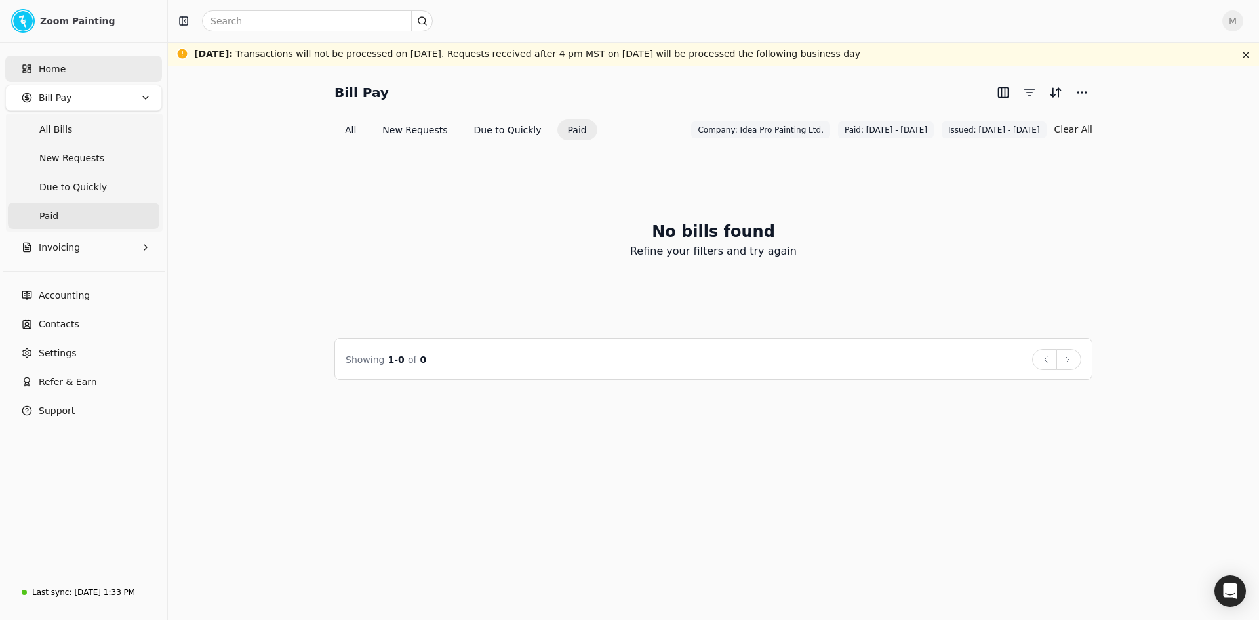
click at [47, 69] on span "Home" at bounding box center [52, 69] width 27 height 14
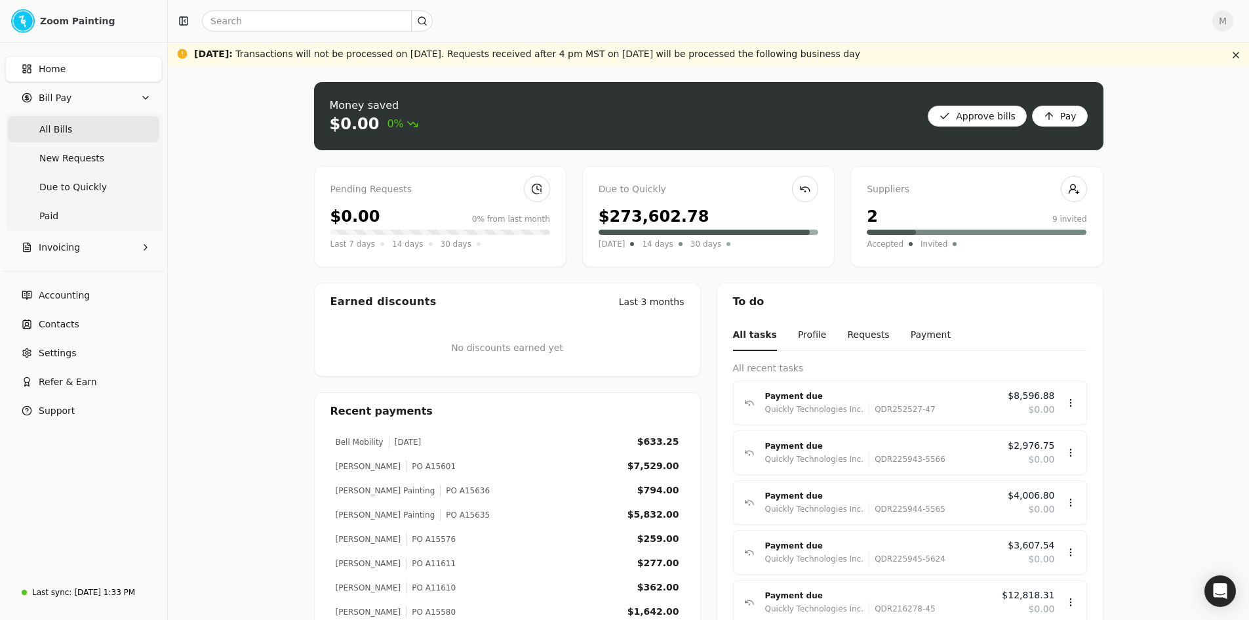
click at [87, 135] on Bills "All Bills" at bounding box center [84, 129] width 152 height 26
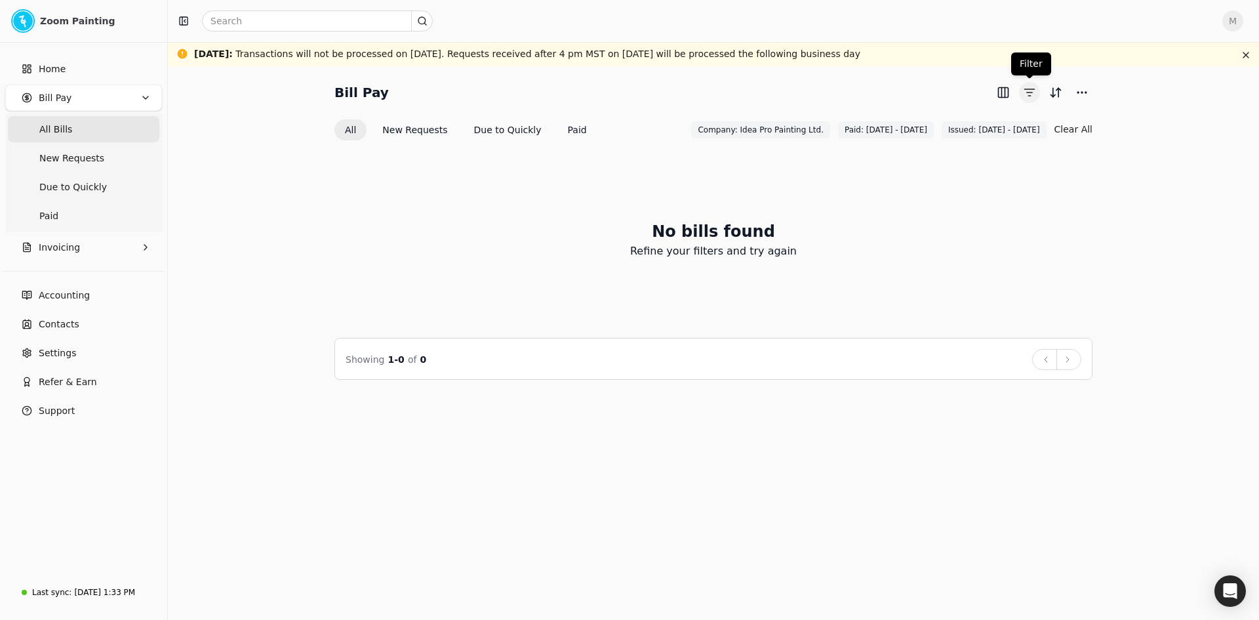
click at [1029, 89] on button "button" at bounding box center [1029, 92] width 21 height 21
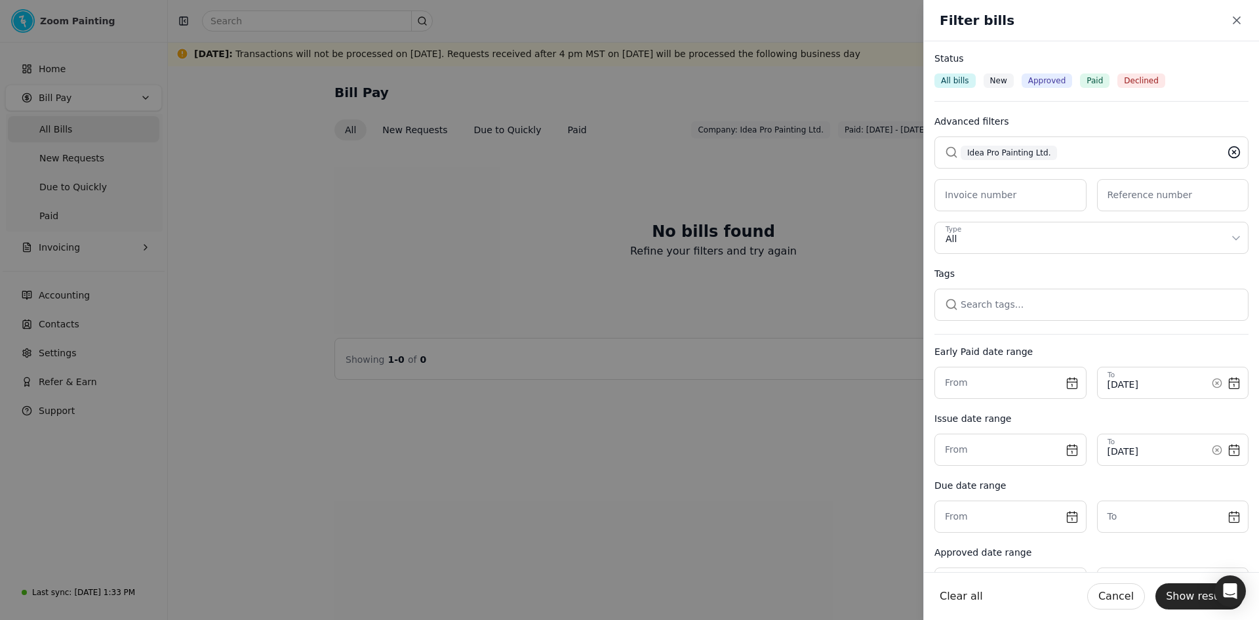
click at [1228, 150] on icon at bounding box center [1234, 152] width 13 height 13
click at [1216, 382] on icon at bounding box center [1217, 383] width 3 height 3
click at [1212, 445] on icon at bounding box center [1217, 450] width 10 height 10
click at [1201, 609] on button "Show results" at bounding box center [1200, 596] width 88 height 26
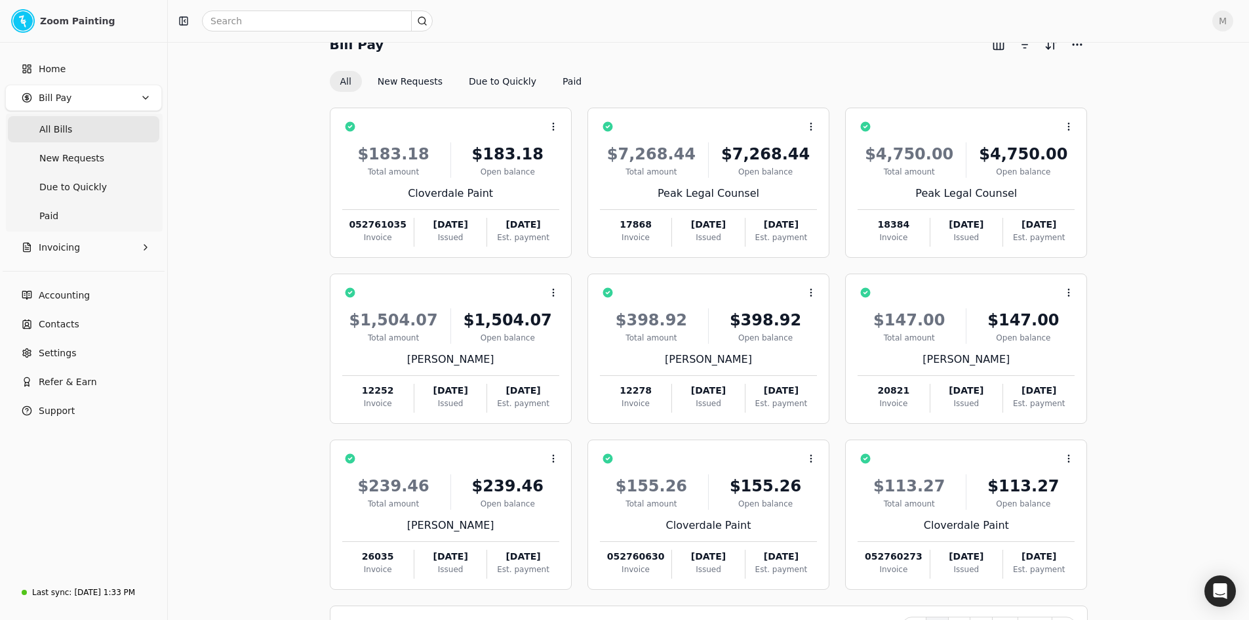
scroll to position [91, 0]
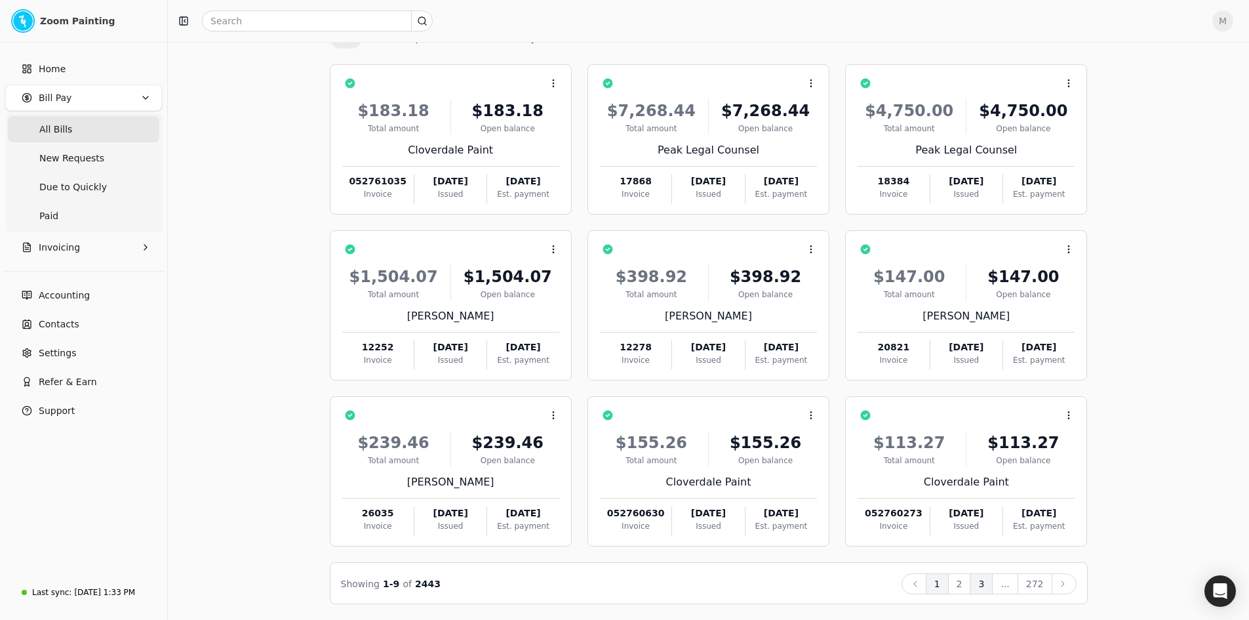
click at [986, 583] on button "3" at bounding box center [981, 583] width 23 height 21
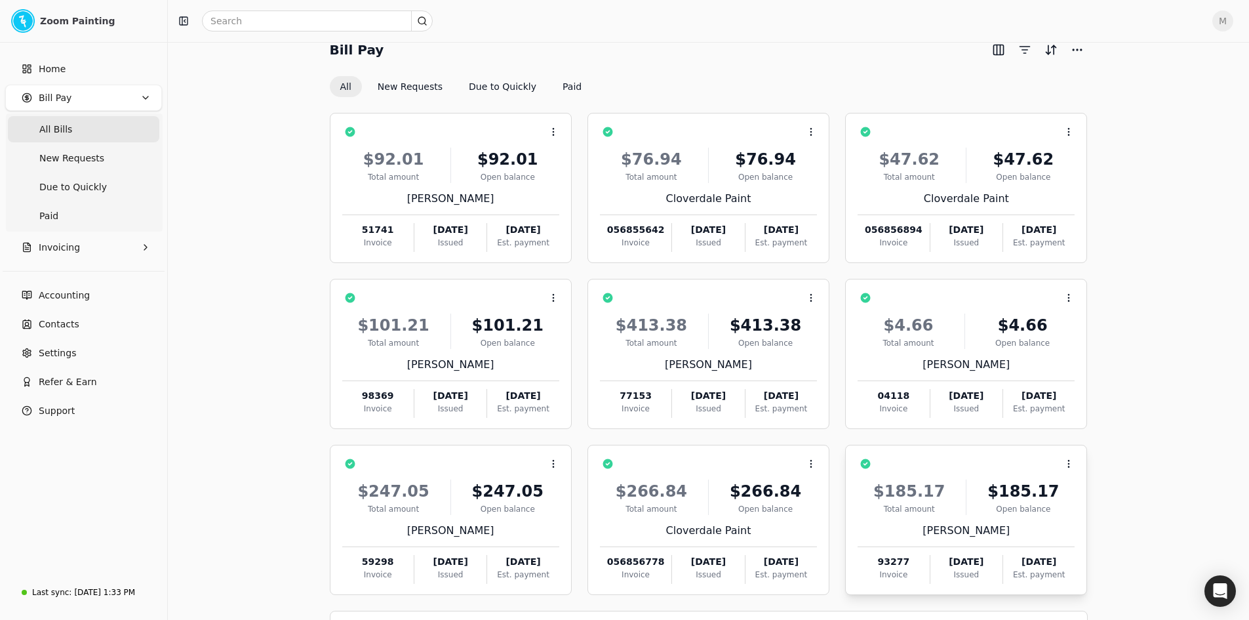
scroll to position [0, 0]
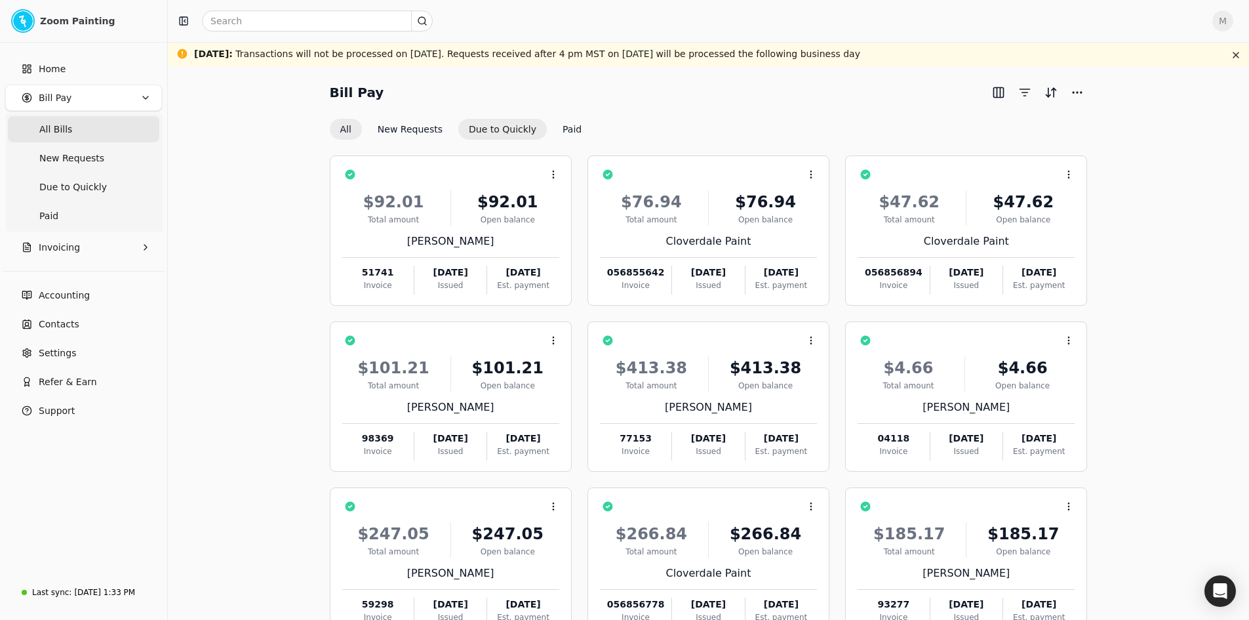
click at [491, 132] on button "Due to Quickly" at bounding box center [502, 129] width 89 height 21
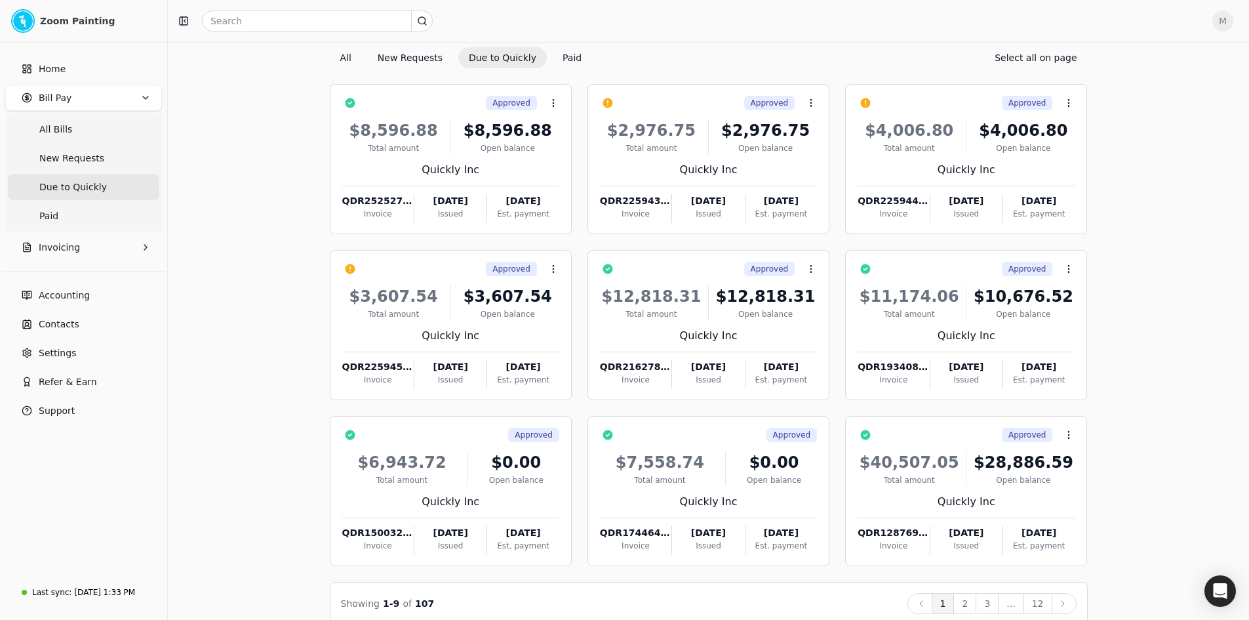
scroll to position [91, 0]
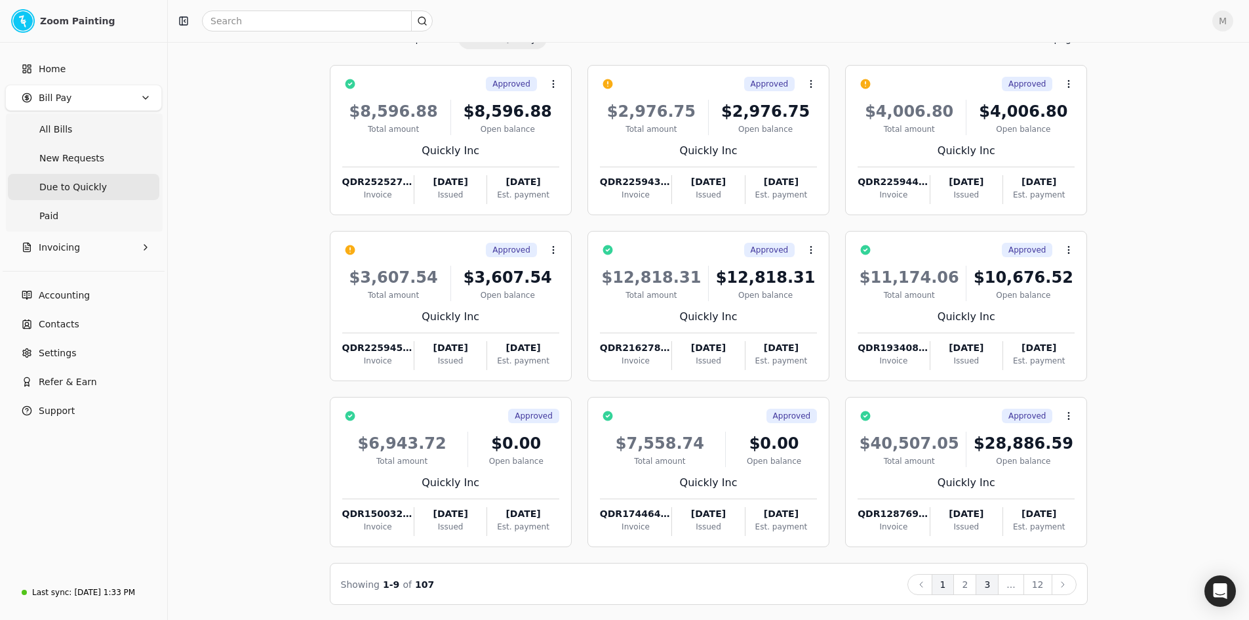
click at [990, 581] on button "3" at bounding box center [987, 584] width 23 height 21
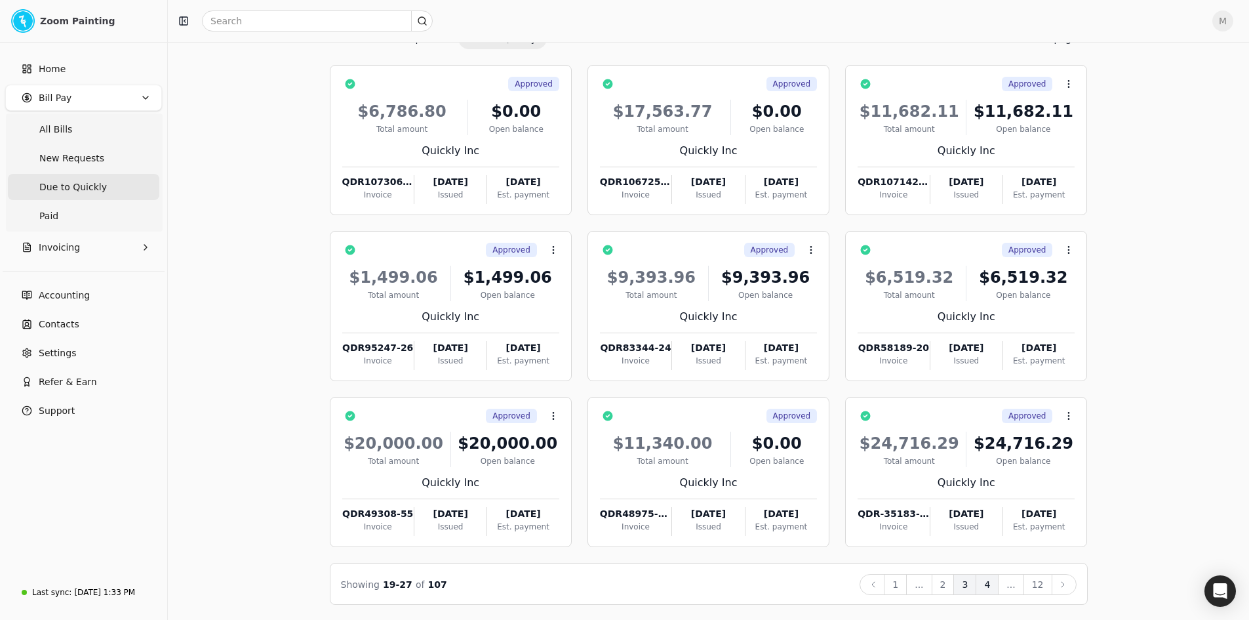
click at [992, 586] on button "4" at bounding box center [987, 584] width 23 height 21
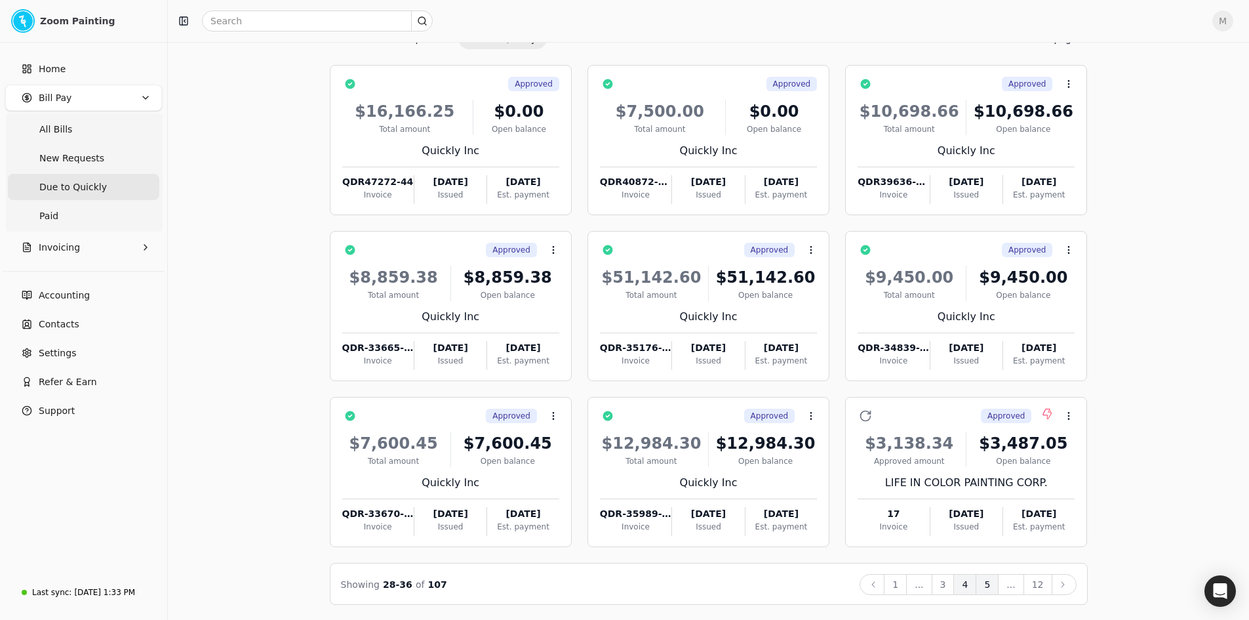
click at [995, 582] on button "5" at bounding box center [987, 584] width 23 height 21
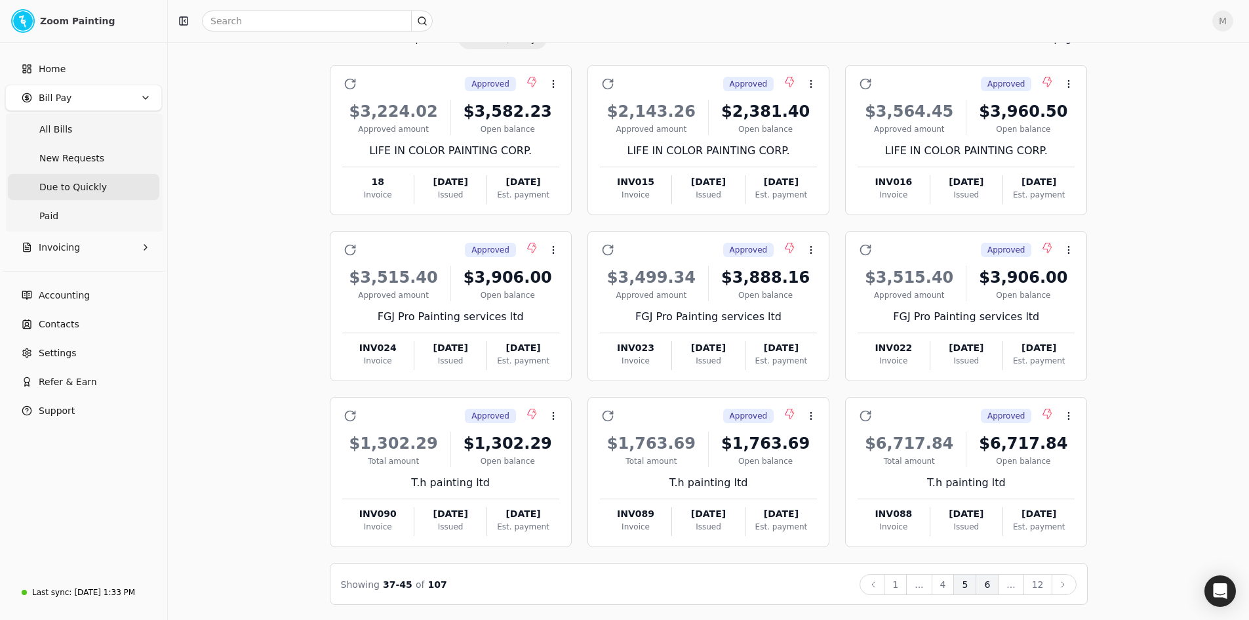
click at [993, 586] on button "6" at bounding box center [987, 584] width 23 height 21
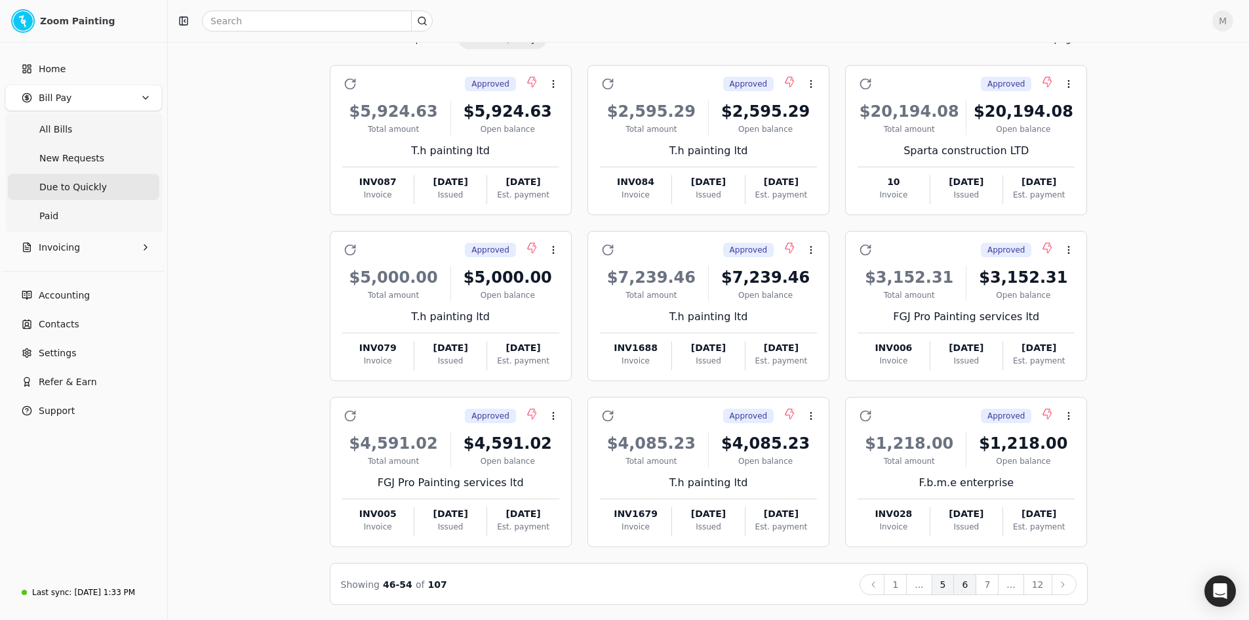
click at [951, 584] on button "5" at bounding box center [943, 584] width 23 height 21
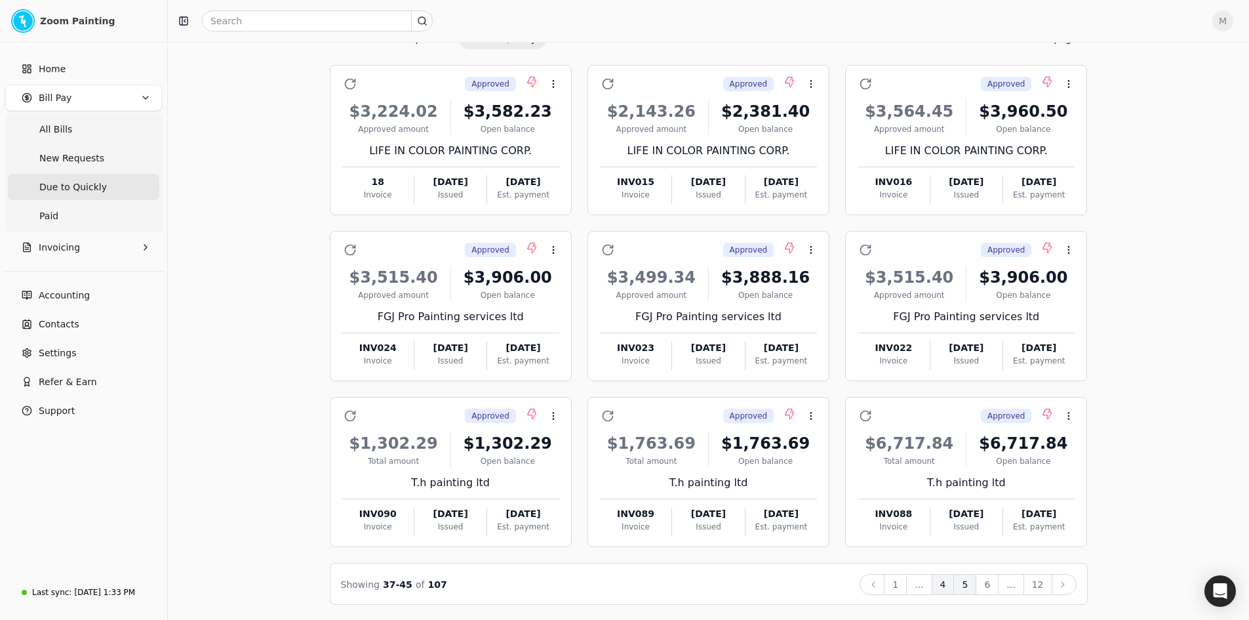
click at [948, 584] on button "4" at bounding box center [943, 584] width 23 height 21
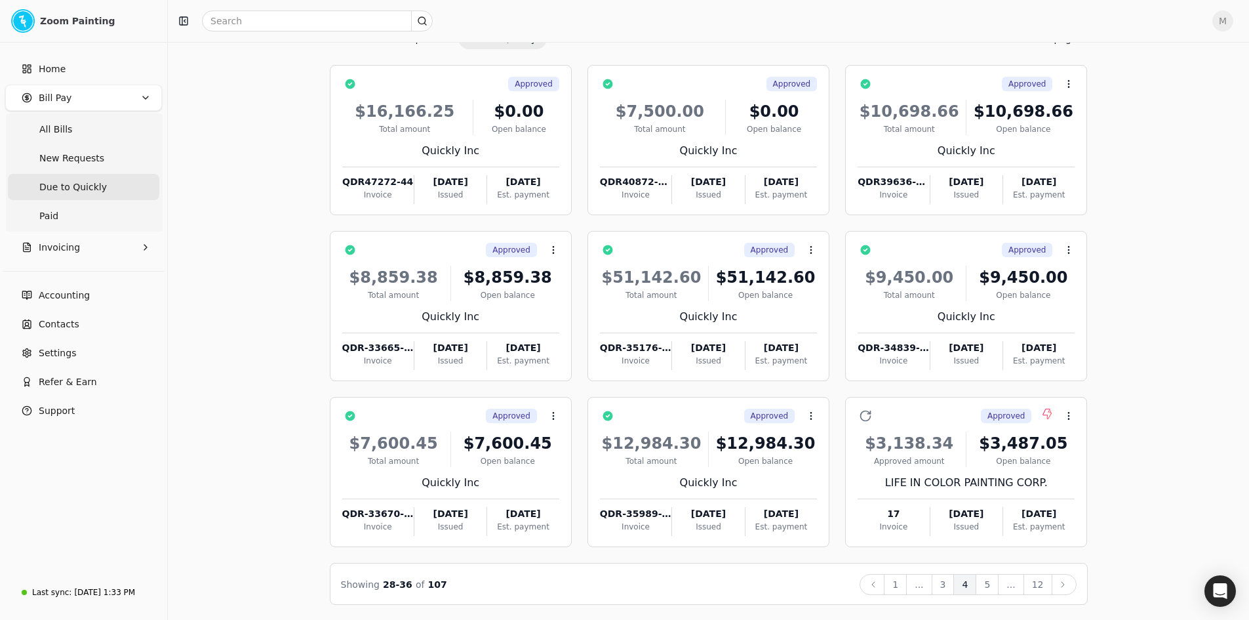
click at [1148, 456] on div "Bill Pay Selected items: 0 All New Requests Due to Quickly Paid Select all on p…" at bounding box center [709, 298] width 1050 height 614
